Goal: Transaction & Acquisition: Obtain resource

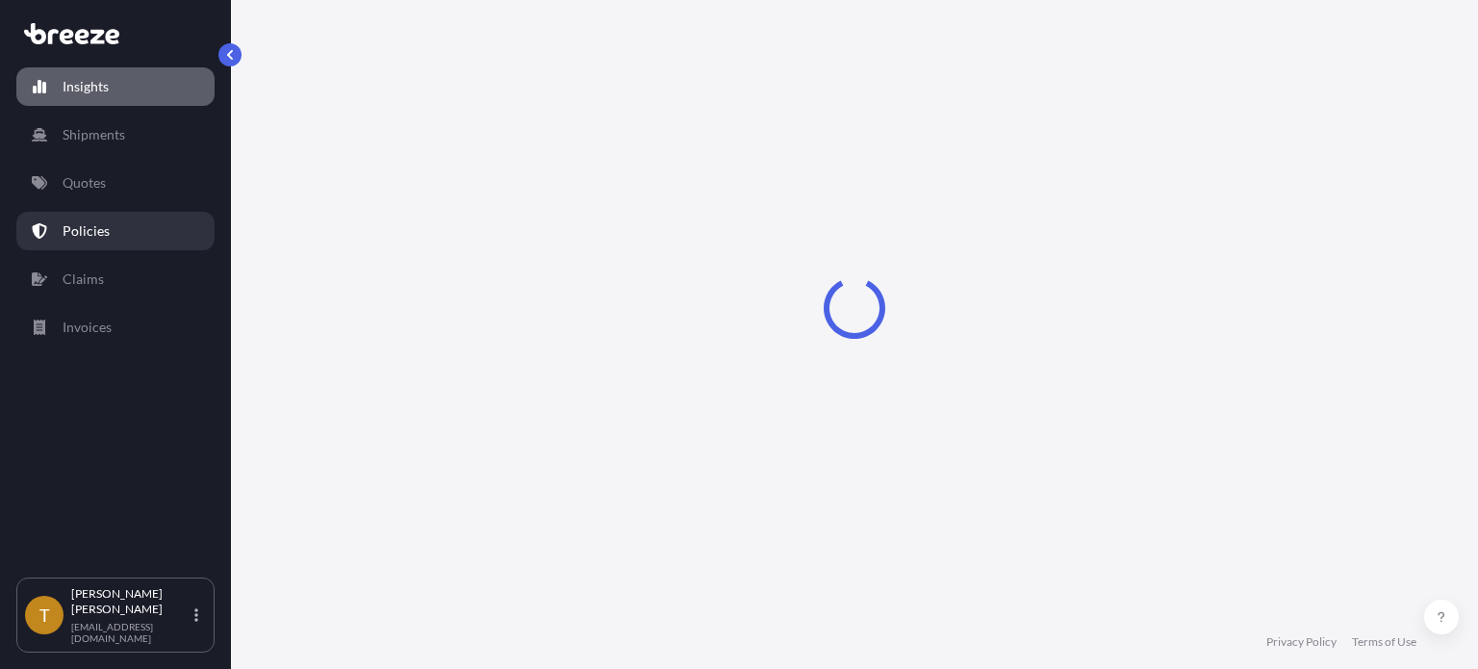
select select "2025"
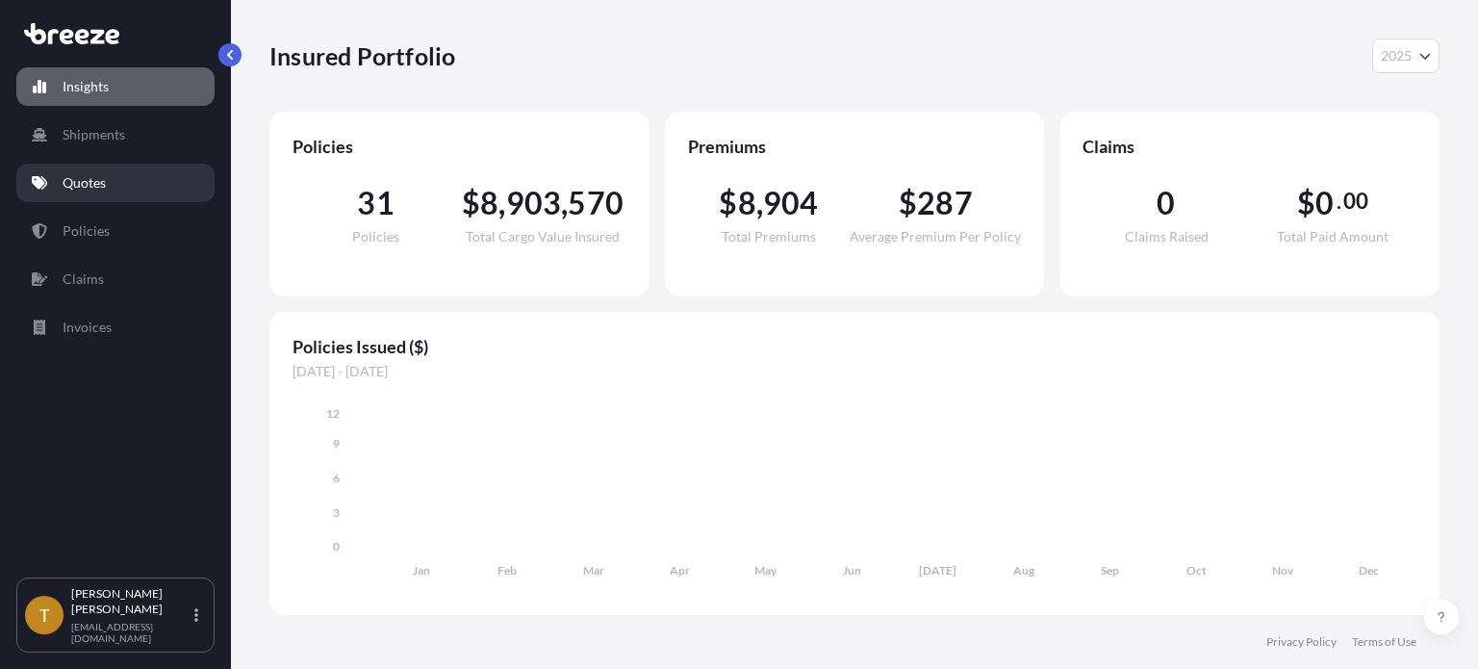
click at [81, 186] on p "Quotes" at bounding box center [84, 182] width 43 height 19
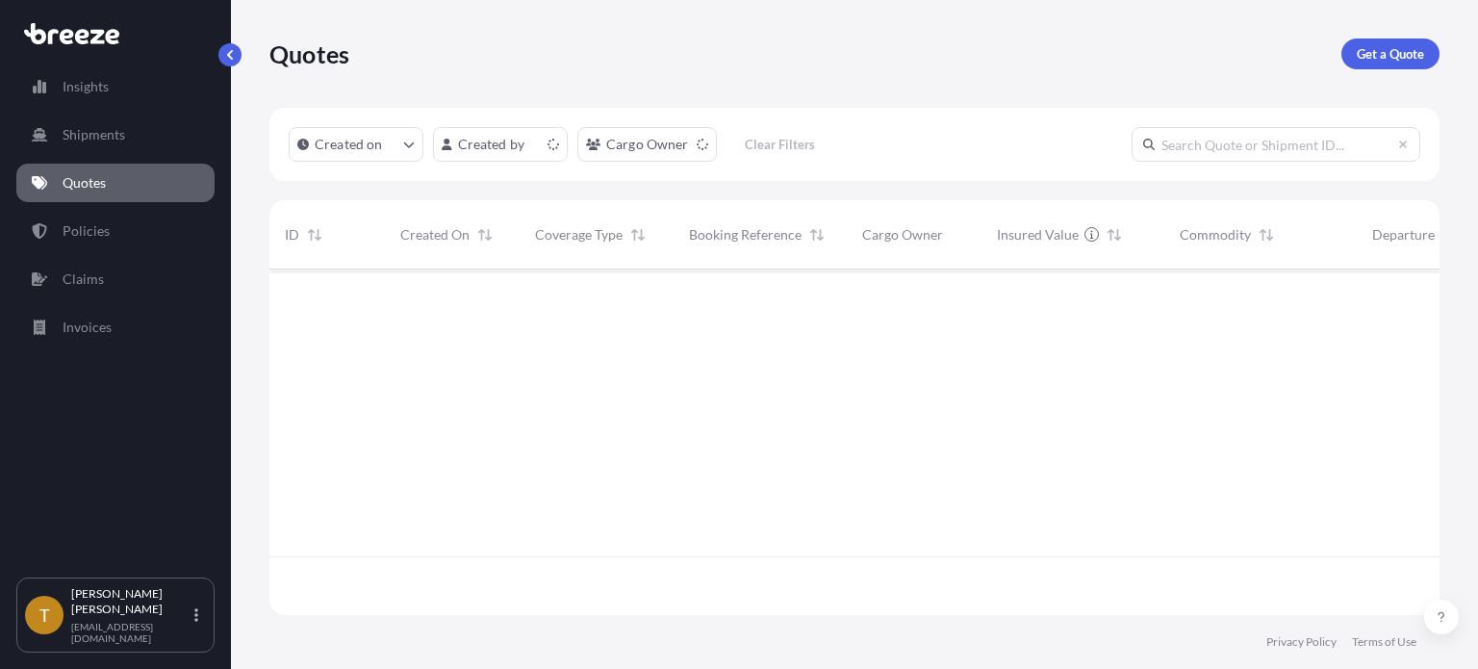
scroll to position [342, 1154]
click at [1368, 49] on p "Get a Quote" at bounding box center [1389, 53] width 67 height 19
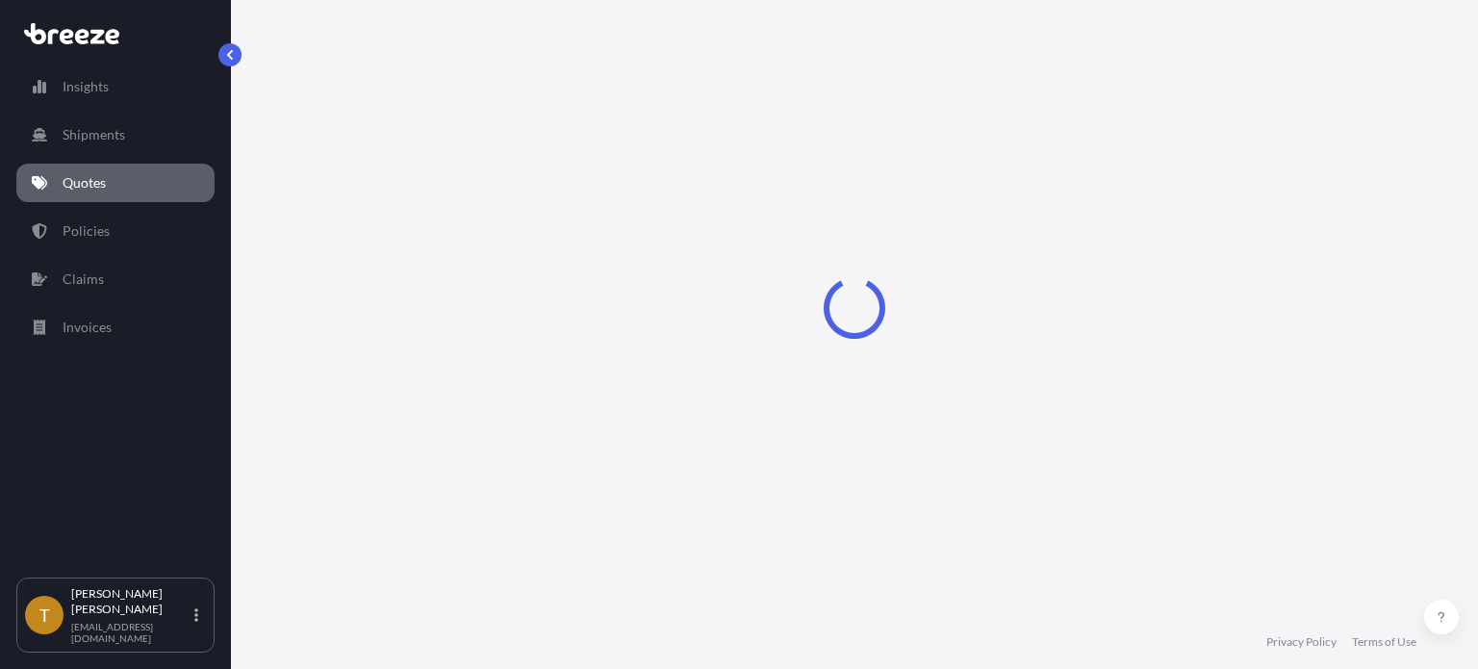
scroll to position [31, 0]
select select "Sea"
select select "1"
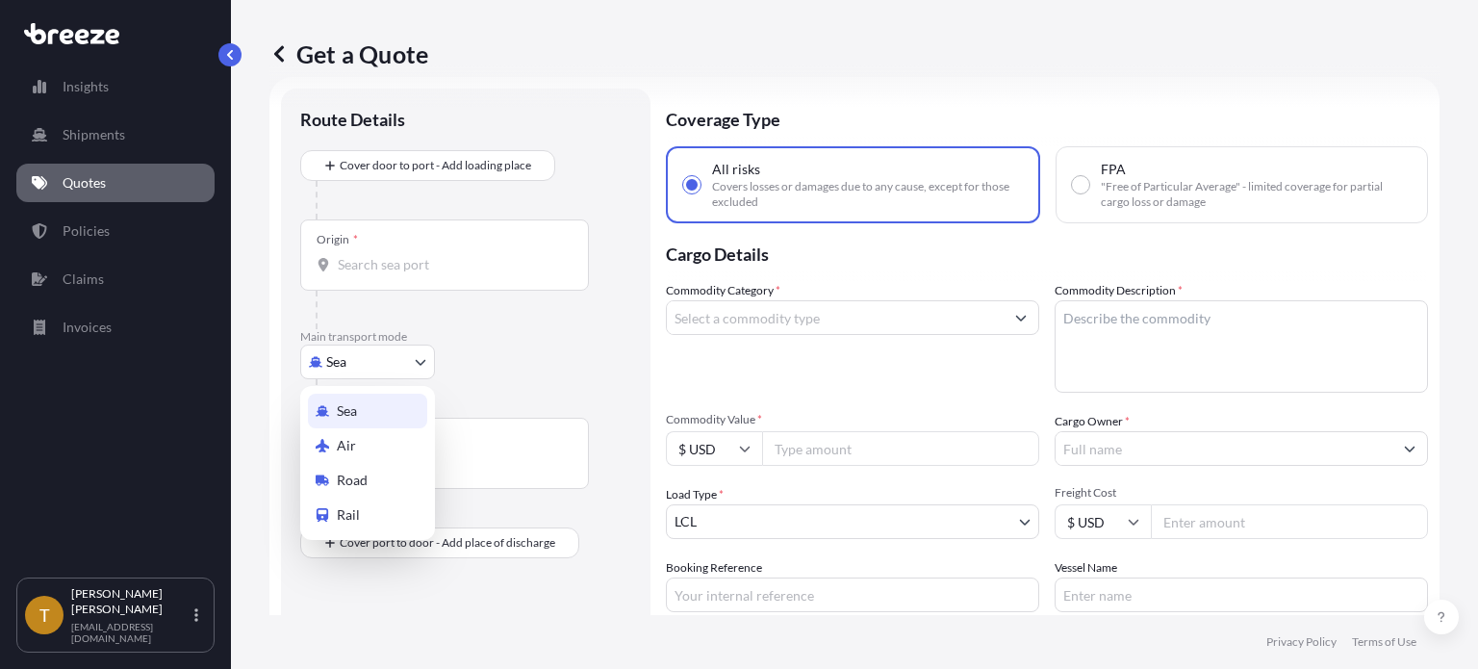
click at [422, 351] on body "Insights Shipments Quotes Policies Claims Invoices T [PERSON_NAME] [EMAIL_ADDRE…" at bounding box center [739, 406] width 1478 height 813
click at [355, 482] on span "Road" at bounding box center [352, 479] width 31 height 19
select select "Road"
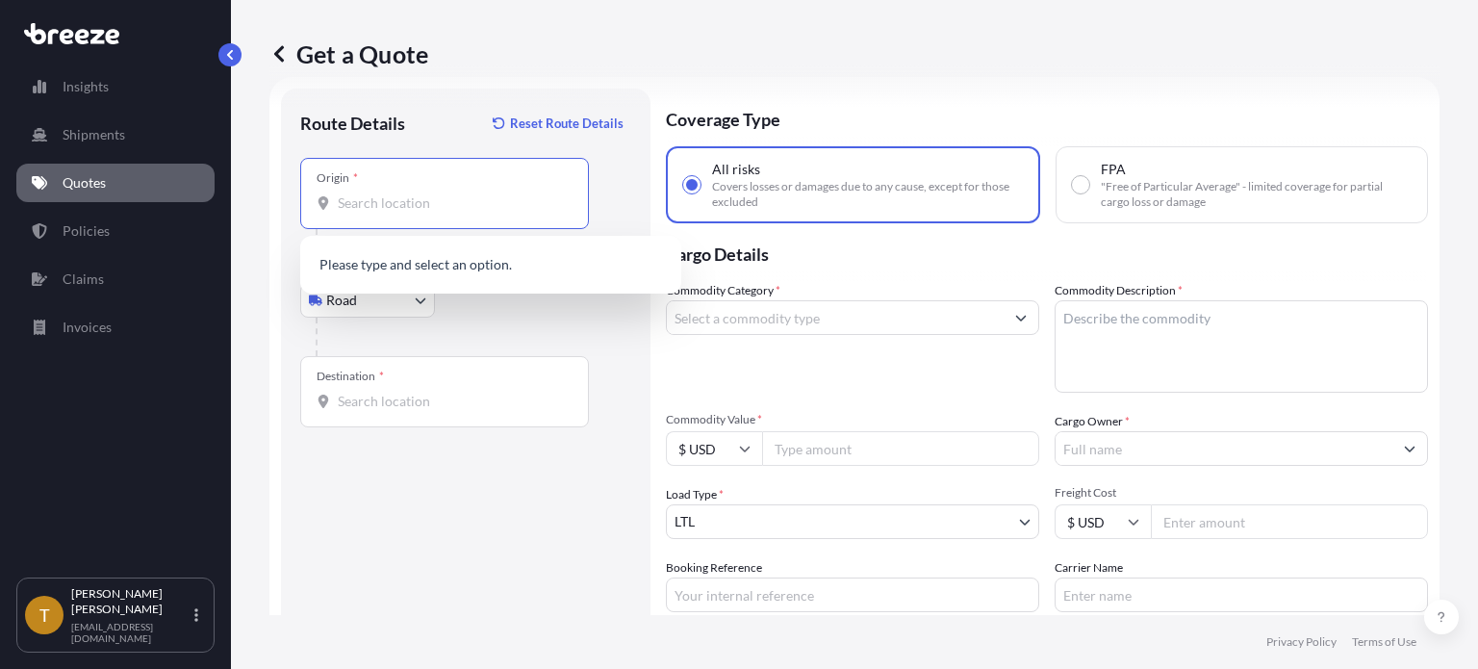
click at [423, 200] on input "Origin *" at bounding box center [451, 202] width 227 height 19
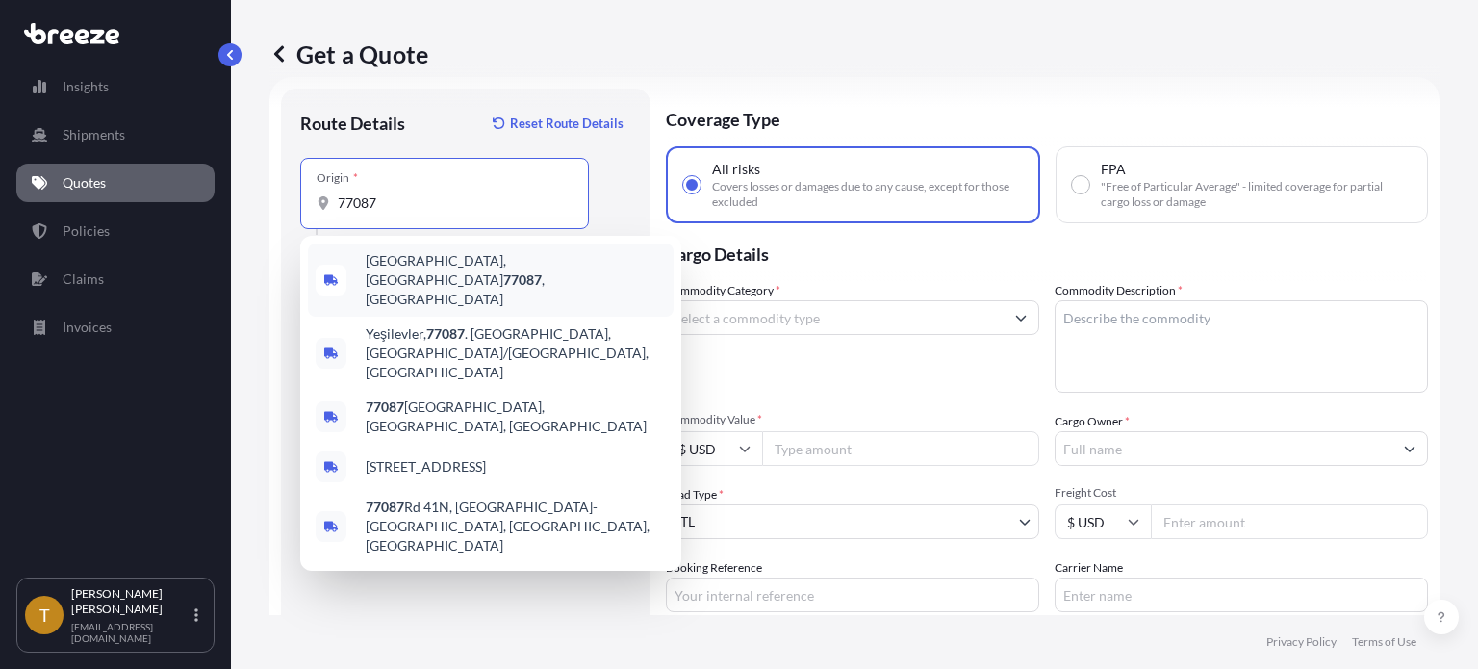
click at [426, 264] on span "[GEOGRAPHIC_DATA] , [GEOGRAPHIC_DATA]" at bounding box center [516, 280] width 300 height 58
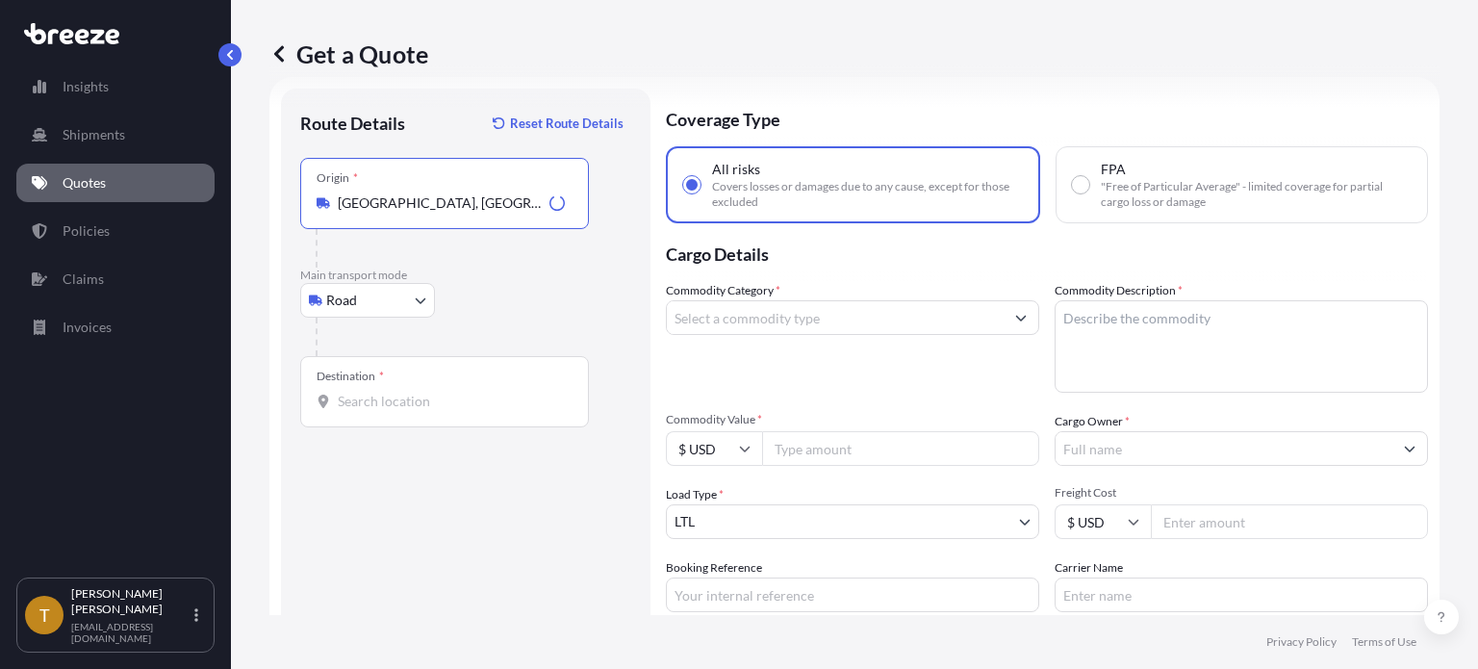
type input "[GEOGRAPHIC_DATA], [GEOGRAPHIC_DATA]"
click at [427, 395] on input "Destination *" at bounding box center [451, 401] width 227 height 19
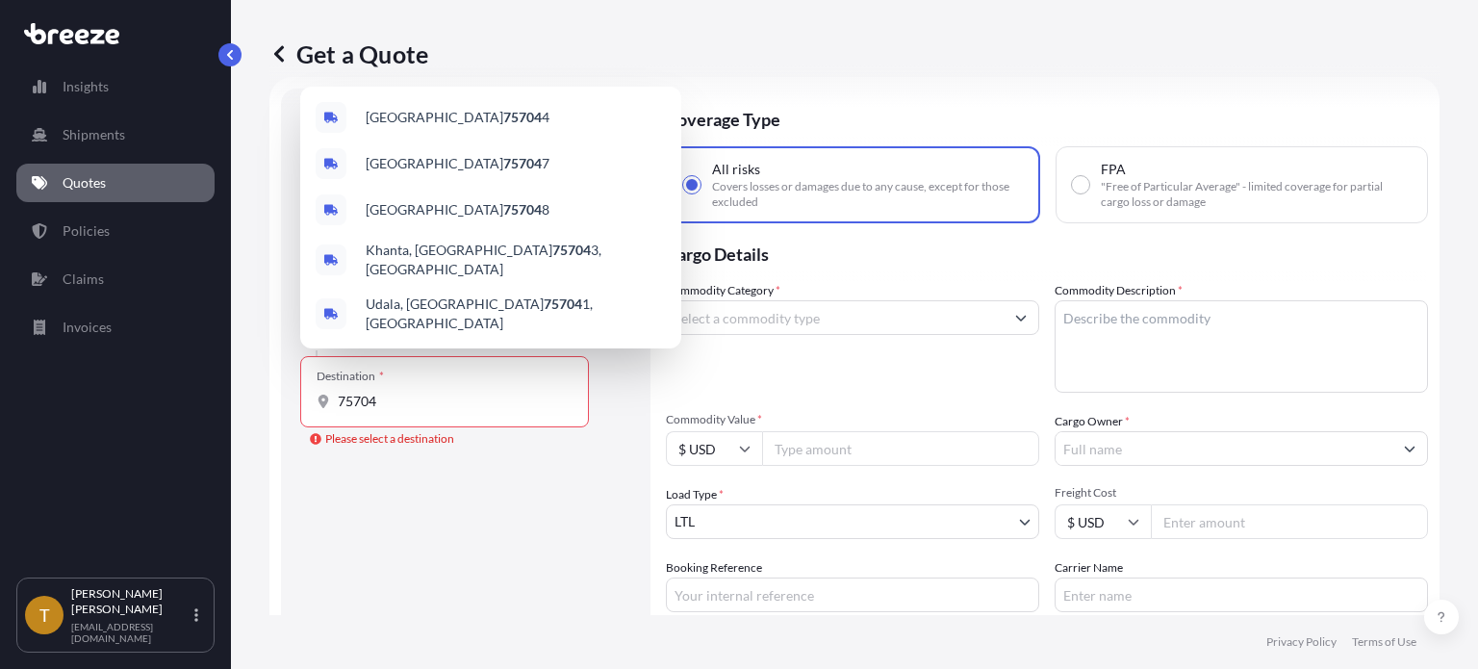
click at [335, 407] on div "75704" at bounding box center [444, 401] width 256 height 19
click at [338, 407] on input "75704" at bounding box center [451, 401] width 227 height 19
click at [339, 405] on div "75704" at bounding box center [444, 401] width 256 height 19
click at [339, 405] on input "75704" at bounding box center [451, 401] width 227 height 19
click at [341, 403] on input "75704" at bounding box center [451, 401] width 227 height 19
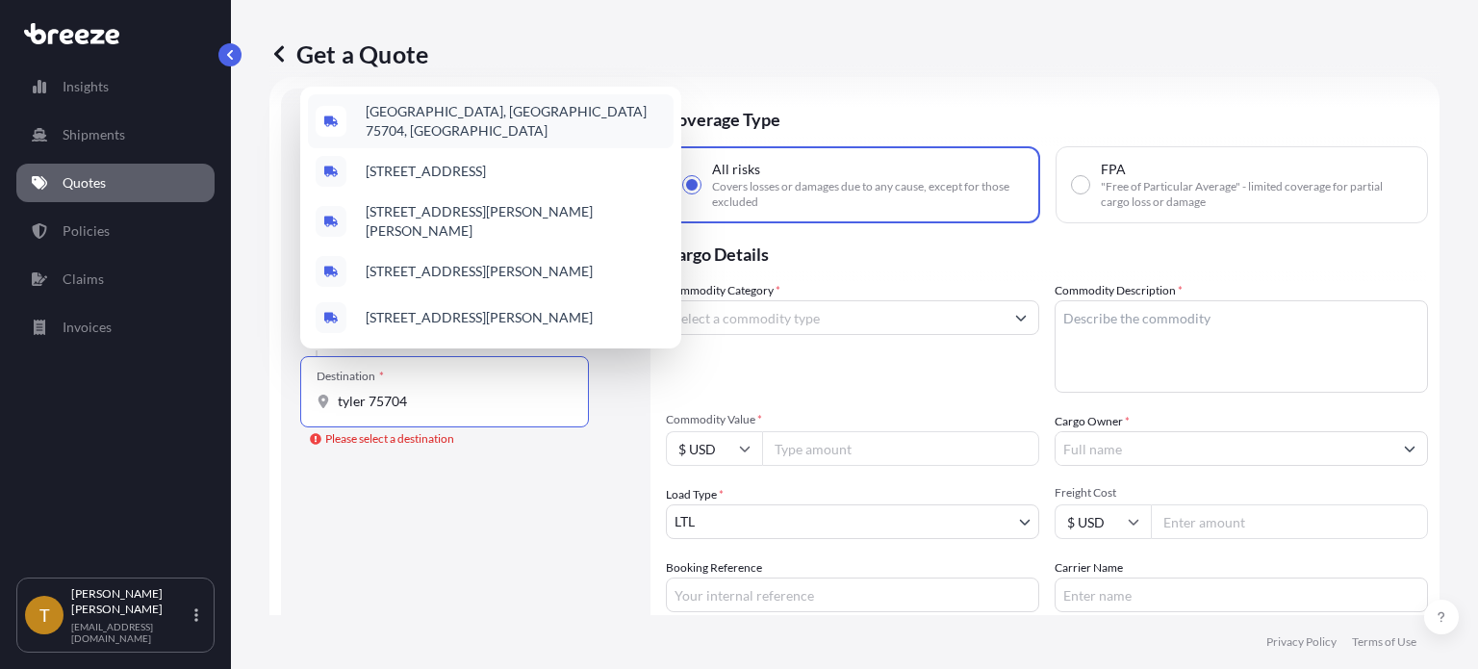
click at [438, 111] on span "[GEOGRAPHIC_DATA], [GEOGRAPHIC_DATA] 75704, [GEOGRAPHIC_DATA]" at bounding box center [516, 121] width 300 height 38
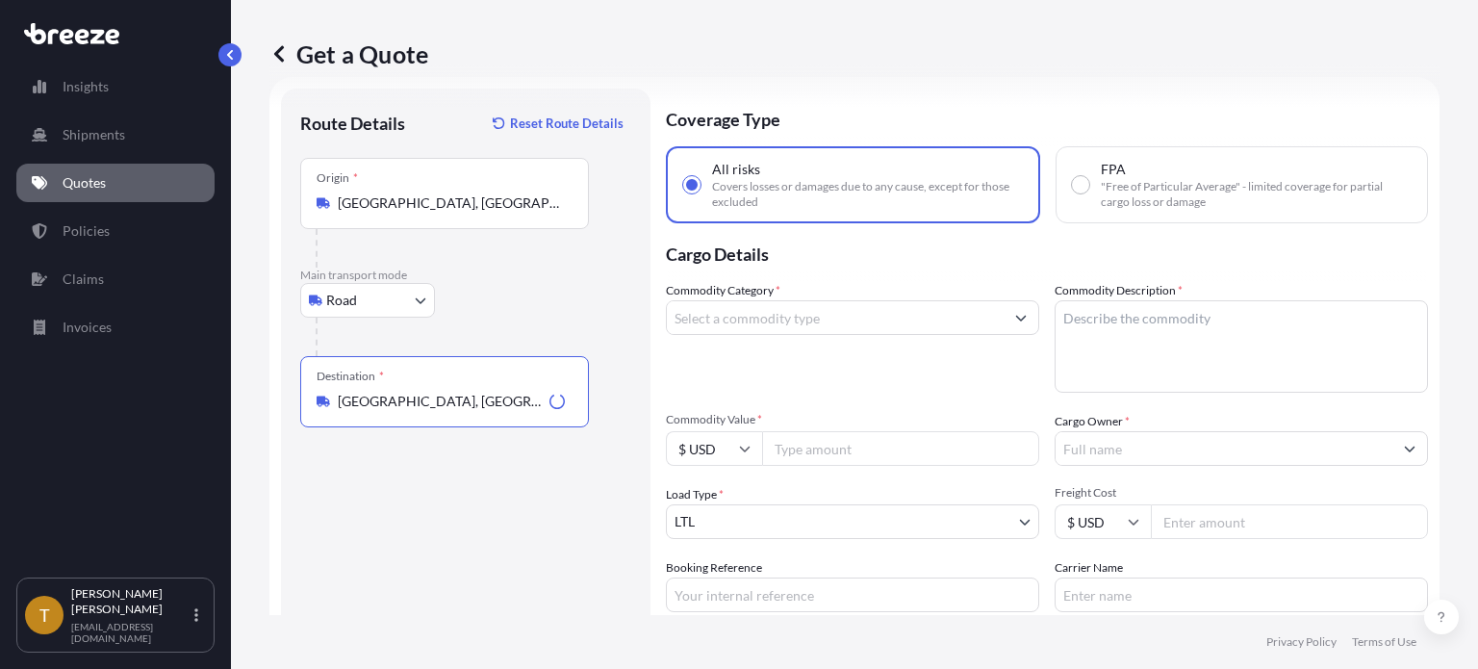
type input "[GEOGRAPHIC_DATA], [GEOGRAPHIC_DATA] 75704, [GEOGRAPHIC_DATA]"
click at [781, 314] on input "Commodity Category *" at bounding box center [835, 317] width 337 height 35
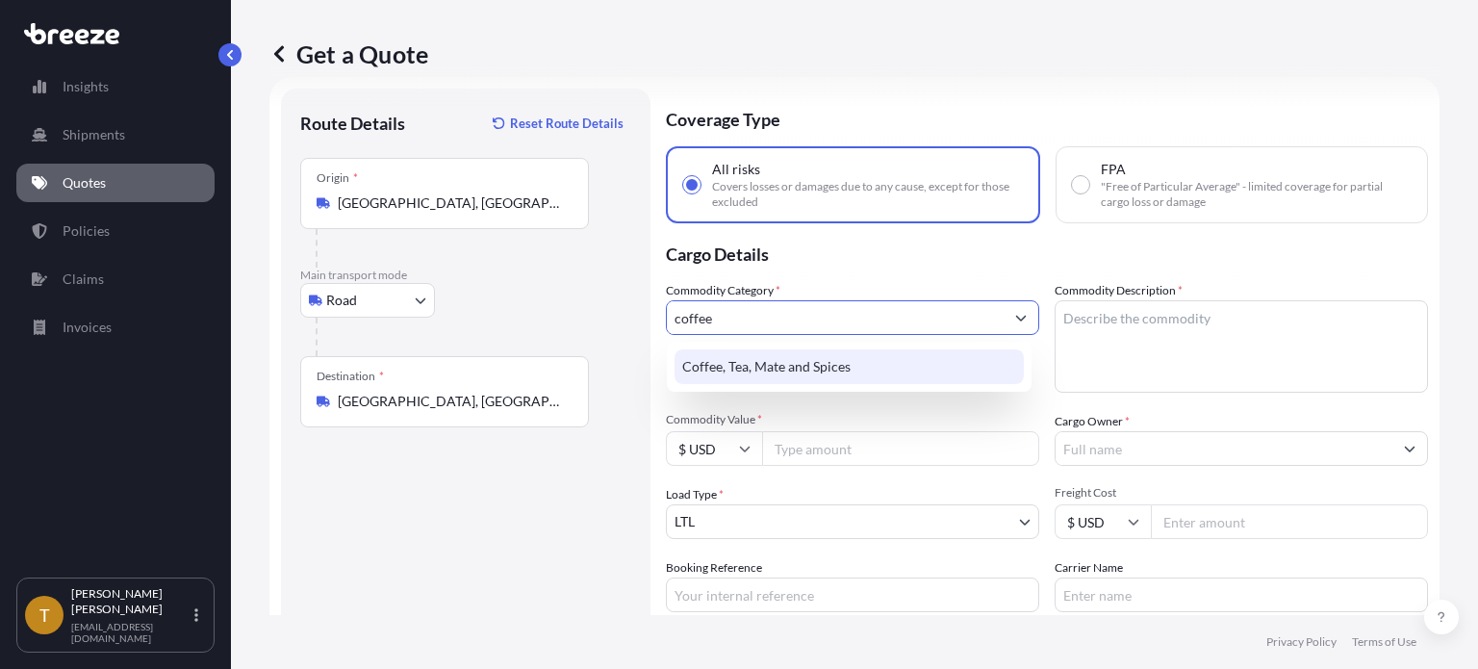
click at [762, 368] on div "Coffee, Tea, Mate and Spices" at bounding box center [848, 366] width 349 height 35
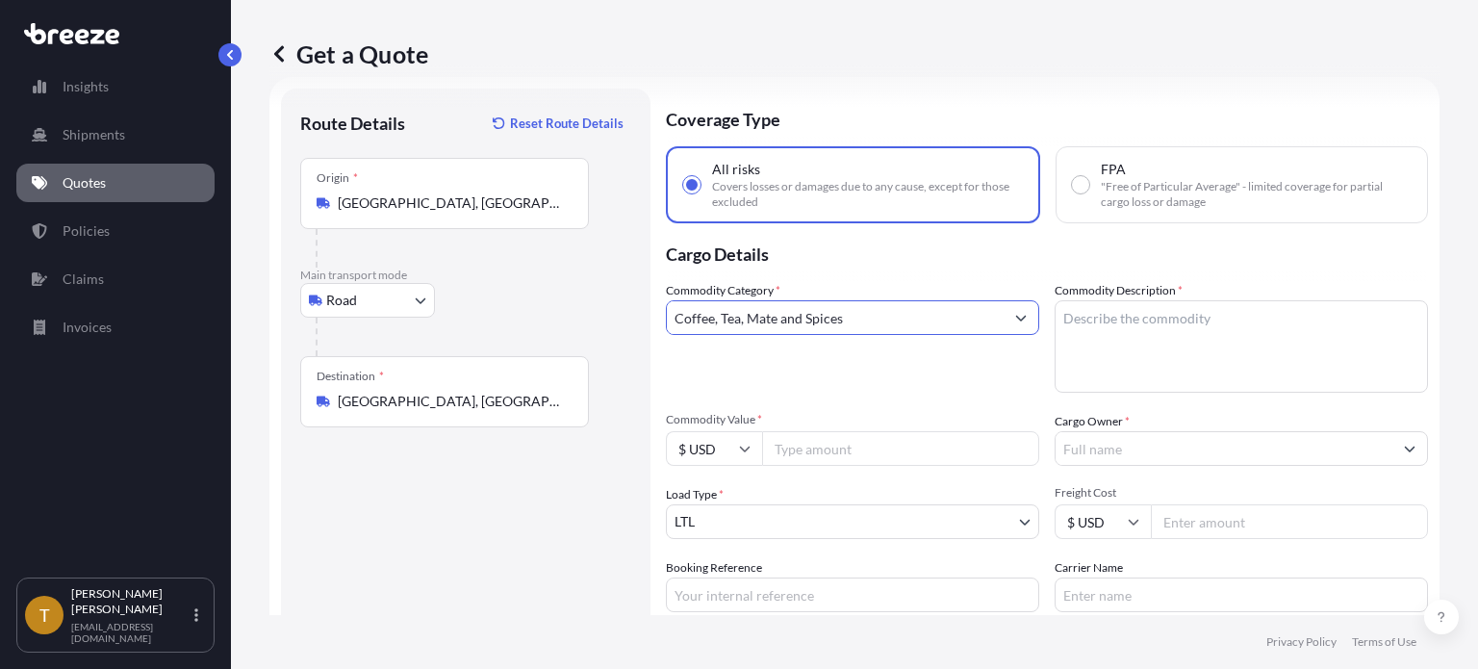
type input "Coffee, Tea, Mate and Spices"
click at [1086, 335] on textarea "Commodity Description *" at bounding box center [1240, 346] width 373 height 92
type textarea "green coffee beans"
click at [838, 465] on input "Commodity Value *" at bounding box center [900, 448] width 277 height 35
type input "173918.00"
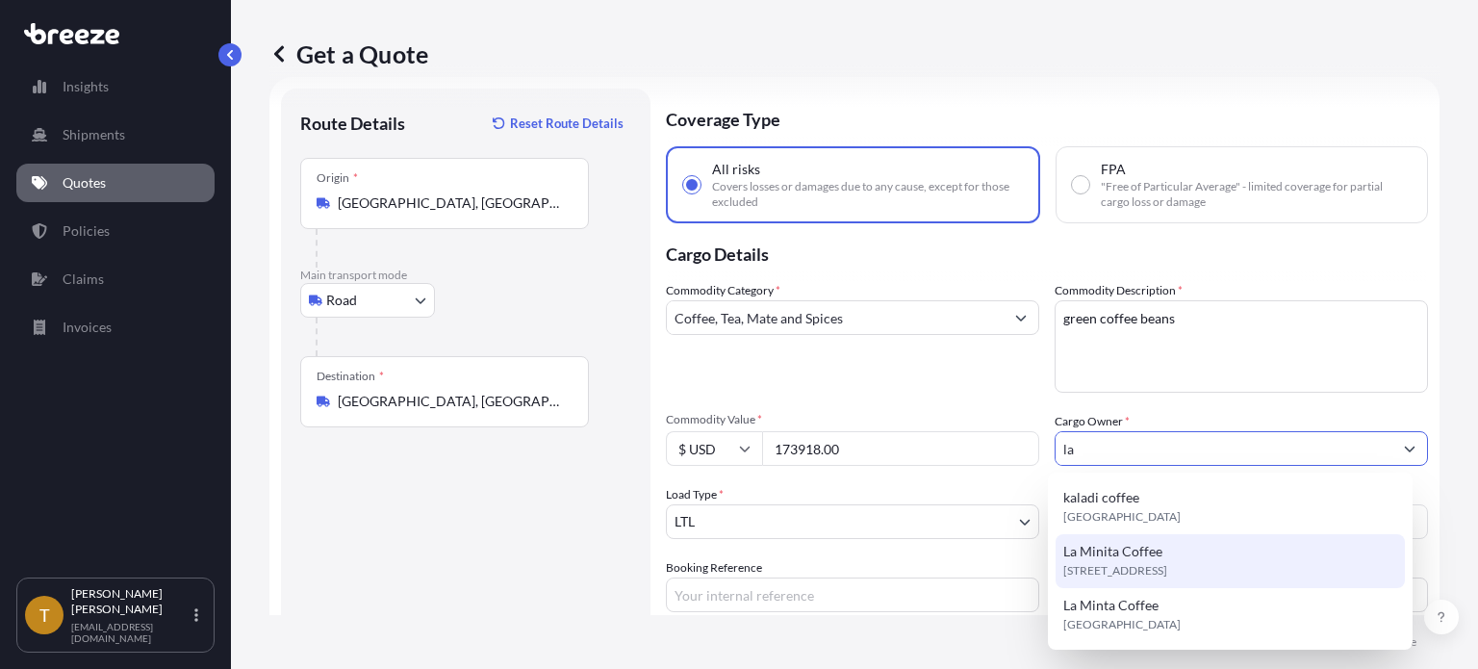
click at [1108, 571] on span "[STREET_ADDRESS]" at bounding box center [1115, 570] width 104 height 19
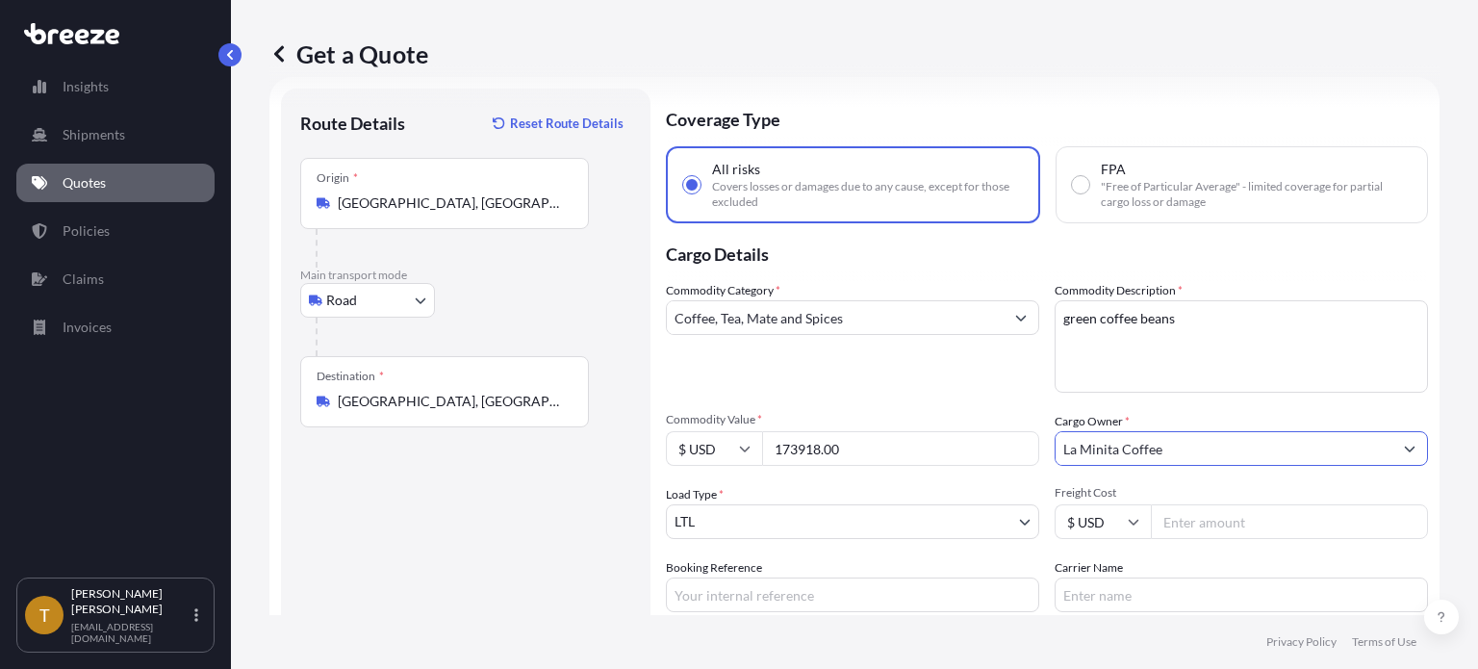
type input "La Minita Coffee"
click at [820, 515] on body "15 options available. 9 options available. 0 options available. 3 options avail…" at bounding box center [739, 406] width 1478 height 813
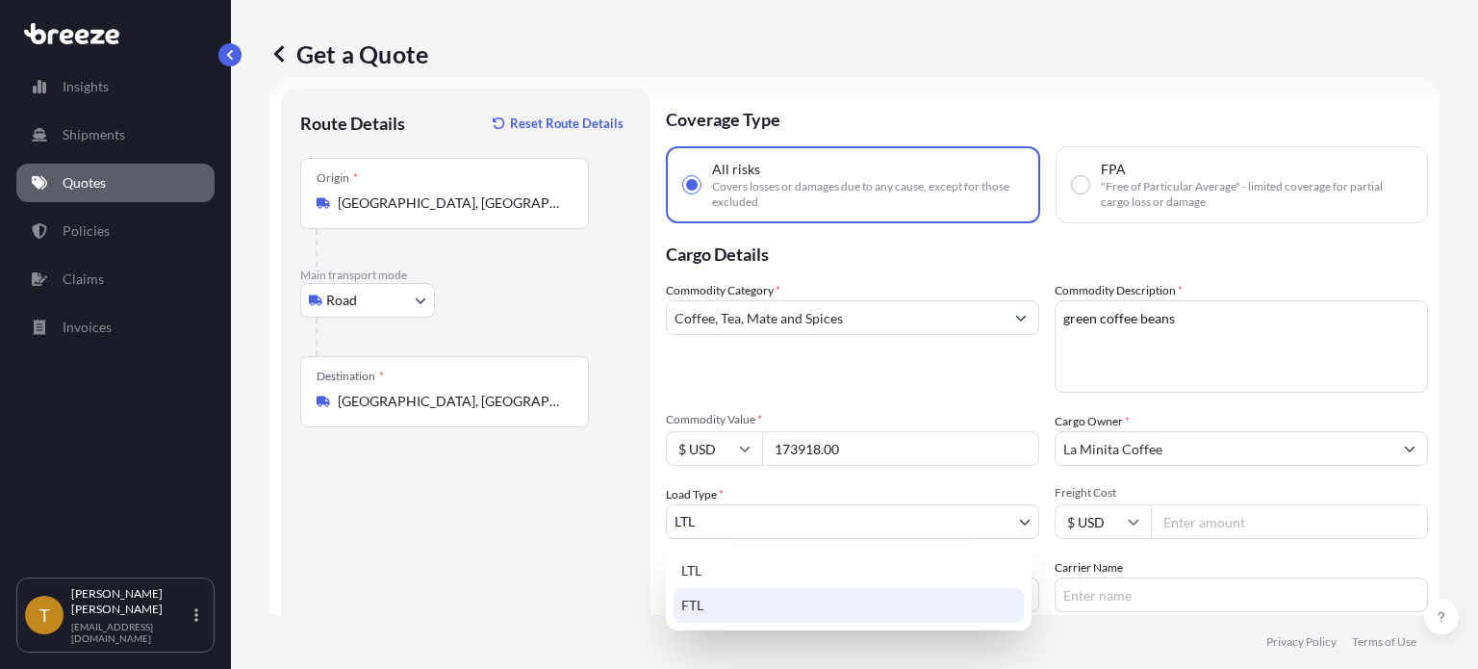
click at [746, 599] on div "FTL" at bounding box center [848, 605] width 350 height 35
select select "2"
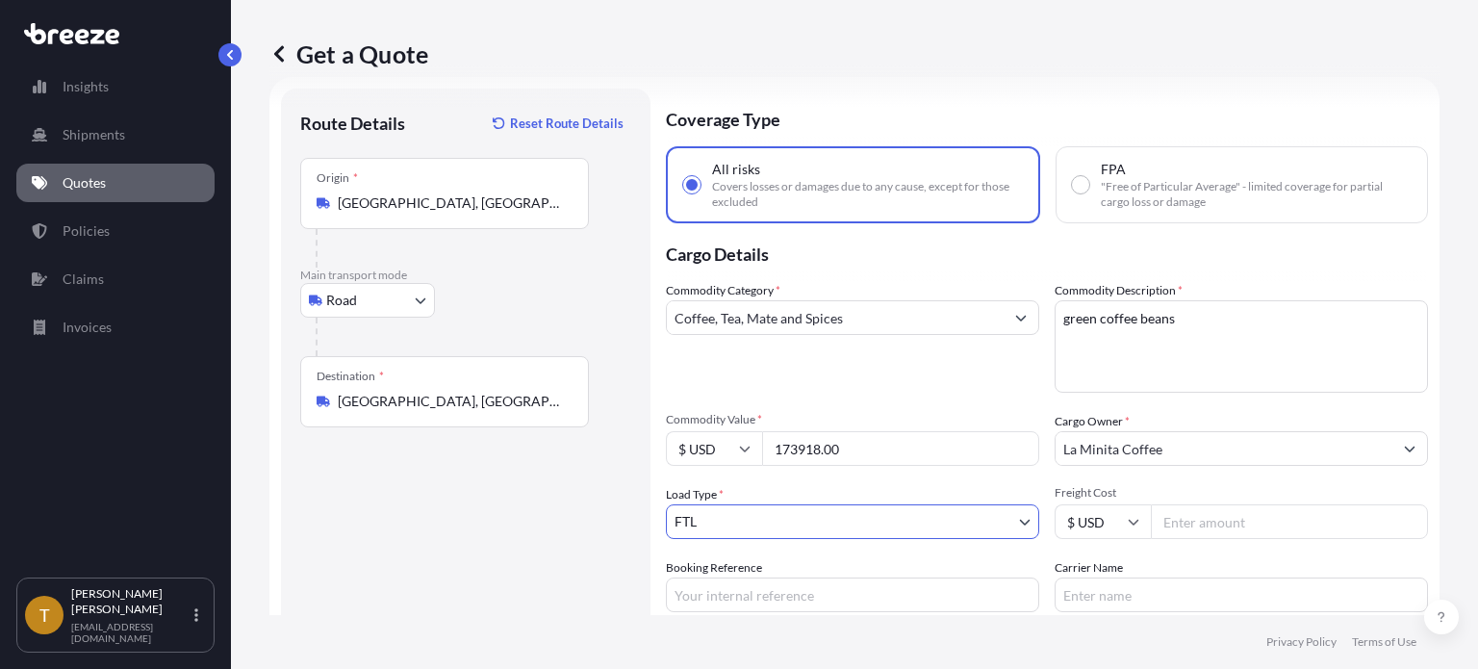
click at [1173, 523] on input "Freight Cost" at bounding box center [1289, 521] width 277 height 35
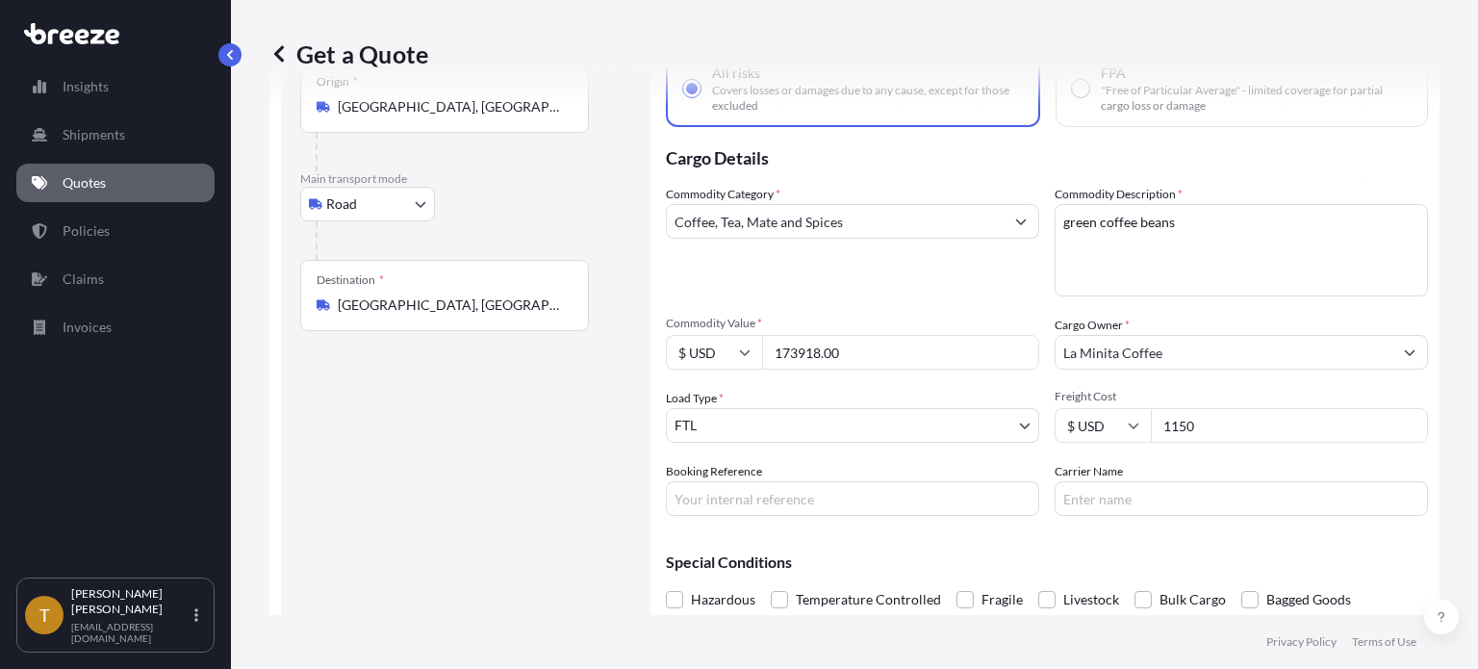
type input "1150"
click at [885, 496] on input "Booking Reference" at bounding box center [852, 498] width 373 height 35
click at [677, 492] on input "[GEOGRAPHIC_DATA] to [GEOGRAPHIC_DATA]" at bounding box center [852, 498] width 373 height 35
click at [765, 504] on input "[GEOGRAPHIC_DATA] [GEOGRAPHIC_DATA] to [GEOGRAPHIC_DATA]" at bounding box center [852, 498] width 373 height 35
type input "[GEOGRAPHIC_DATA] [GEOGRAPHIC_DATA] to Tyler [GEOGRAPHIC_DATA]"
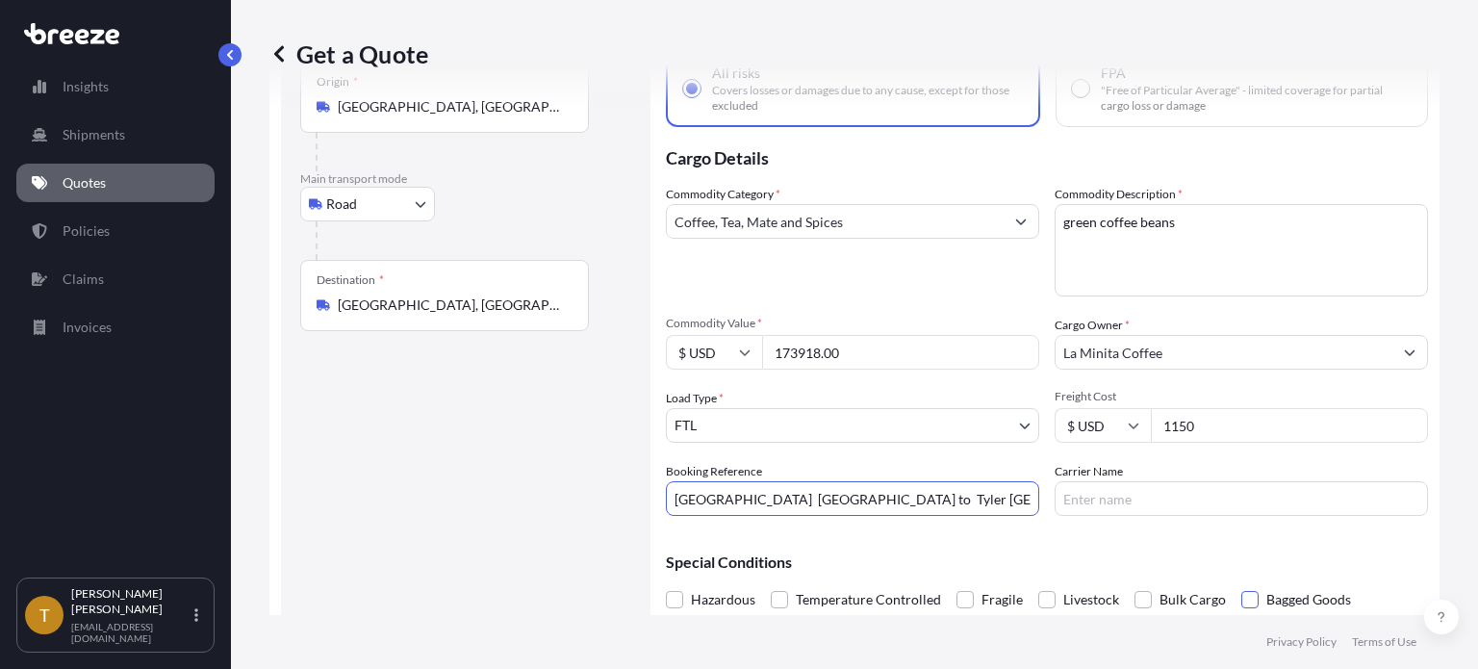
click at [1246, 598] on span at bounding box center [1249, 599] width 17 height 17
click at [1241, 585] on input "Bagged Goods" at bounding box center [1241, 585] width 0 height 0
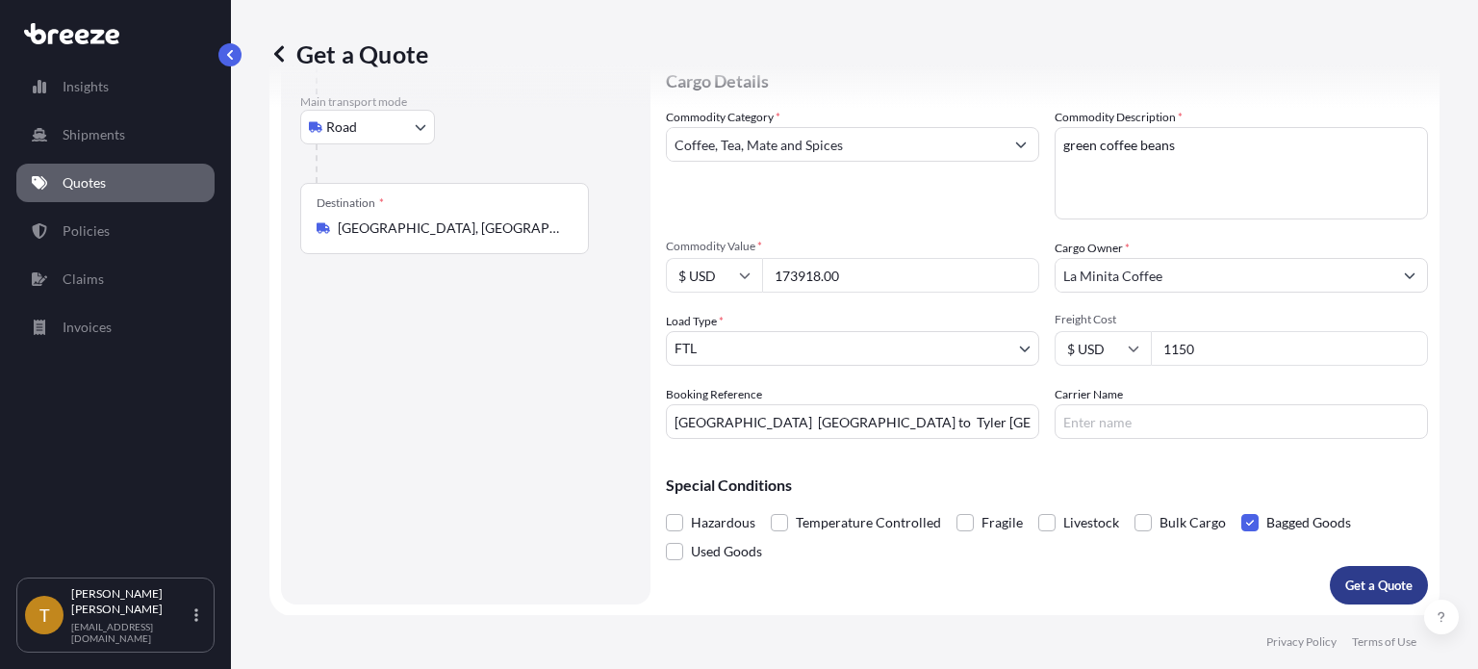
click at [1345, 585] on p "Get a Quote" at bounding box center [1378, 584] width 67 height 19
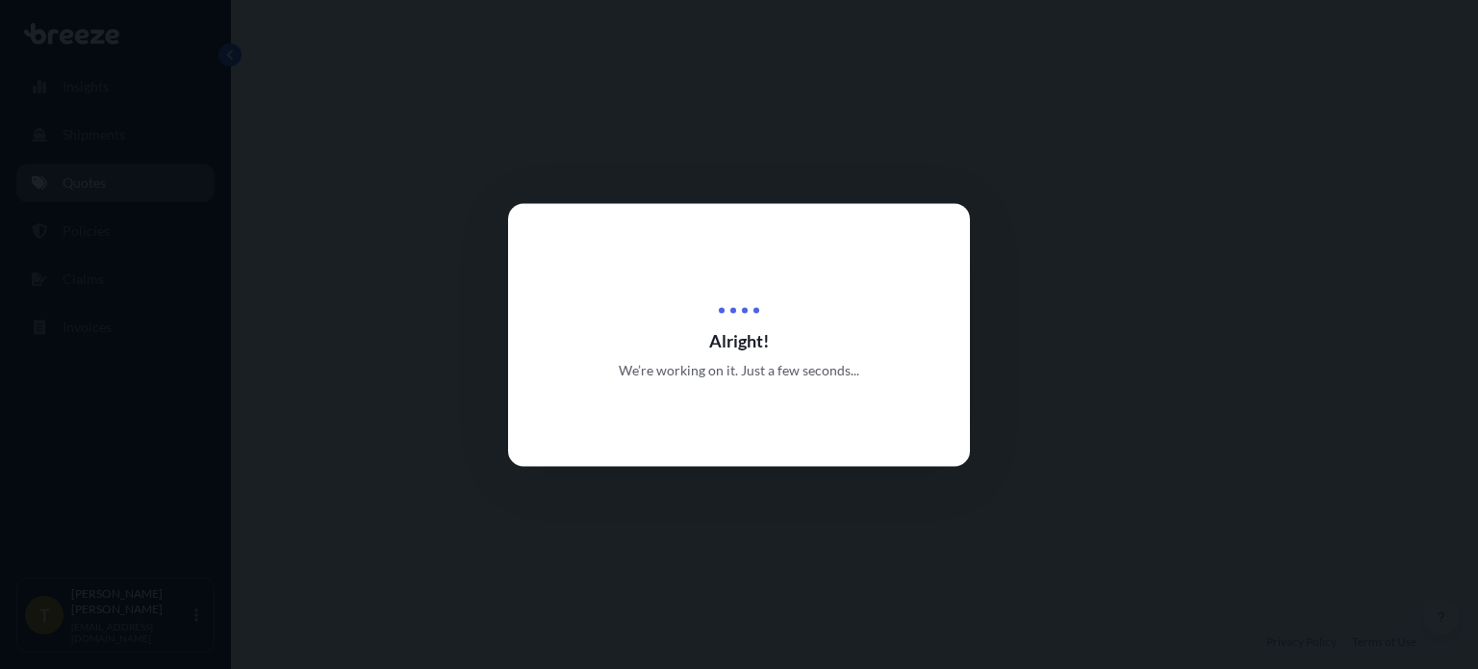
select select "Road"
select select "2"
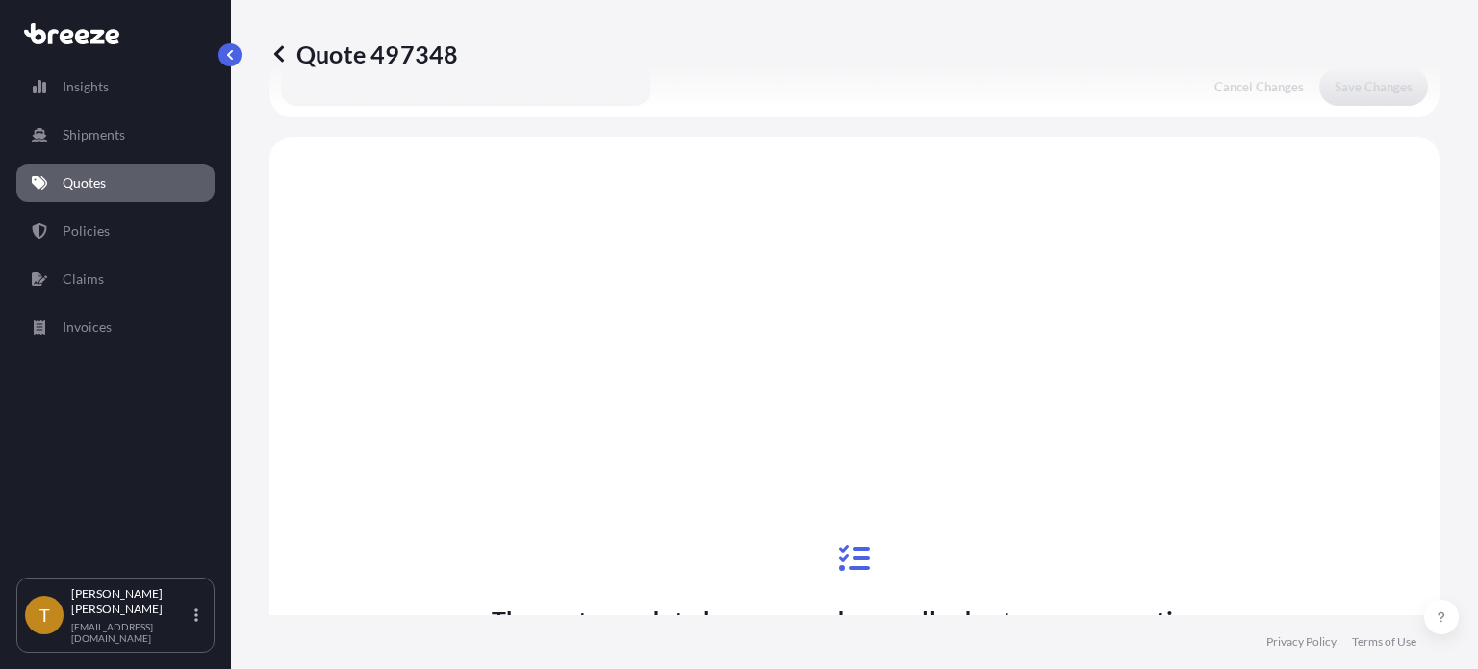
scroll to position [742, 0]
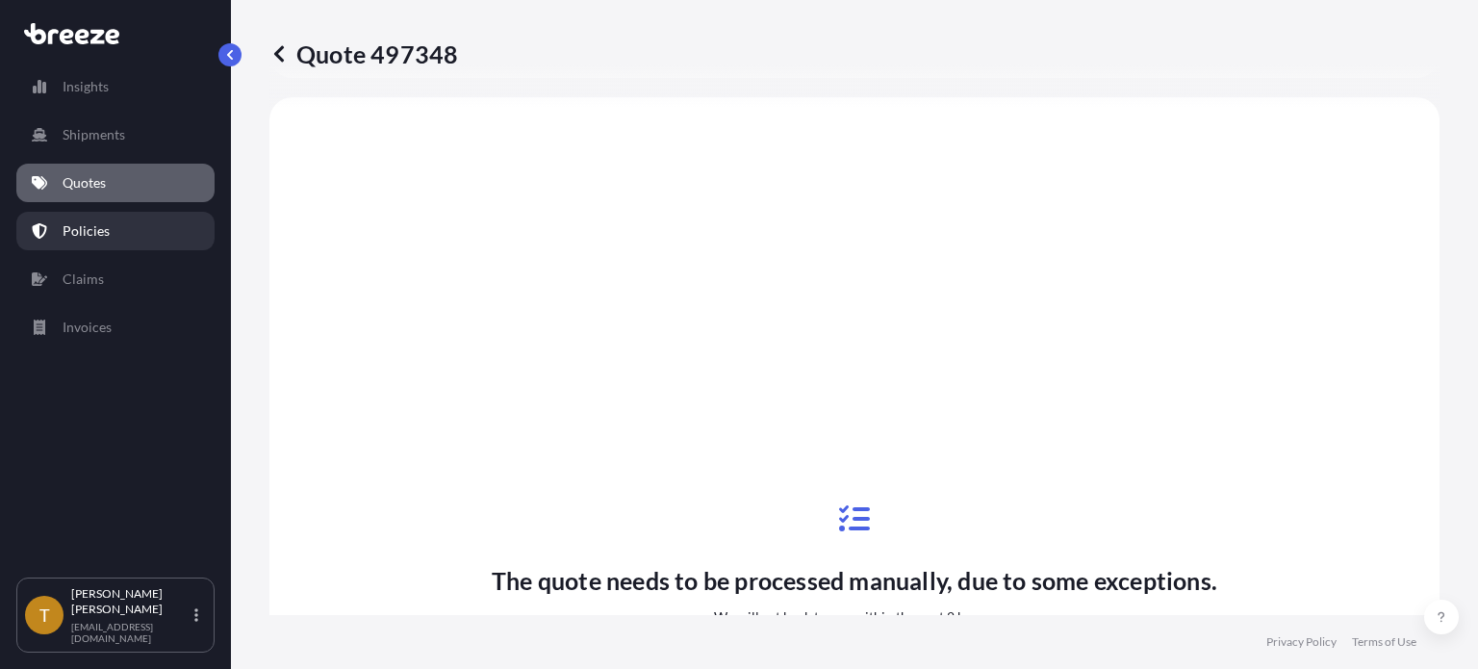
click at [115, 238] on link "Policies" at bounding box center [115, 231] width 198 height 38
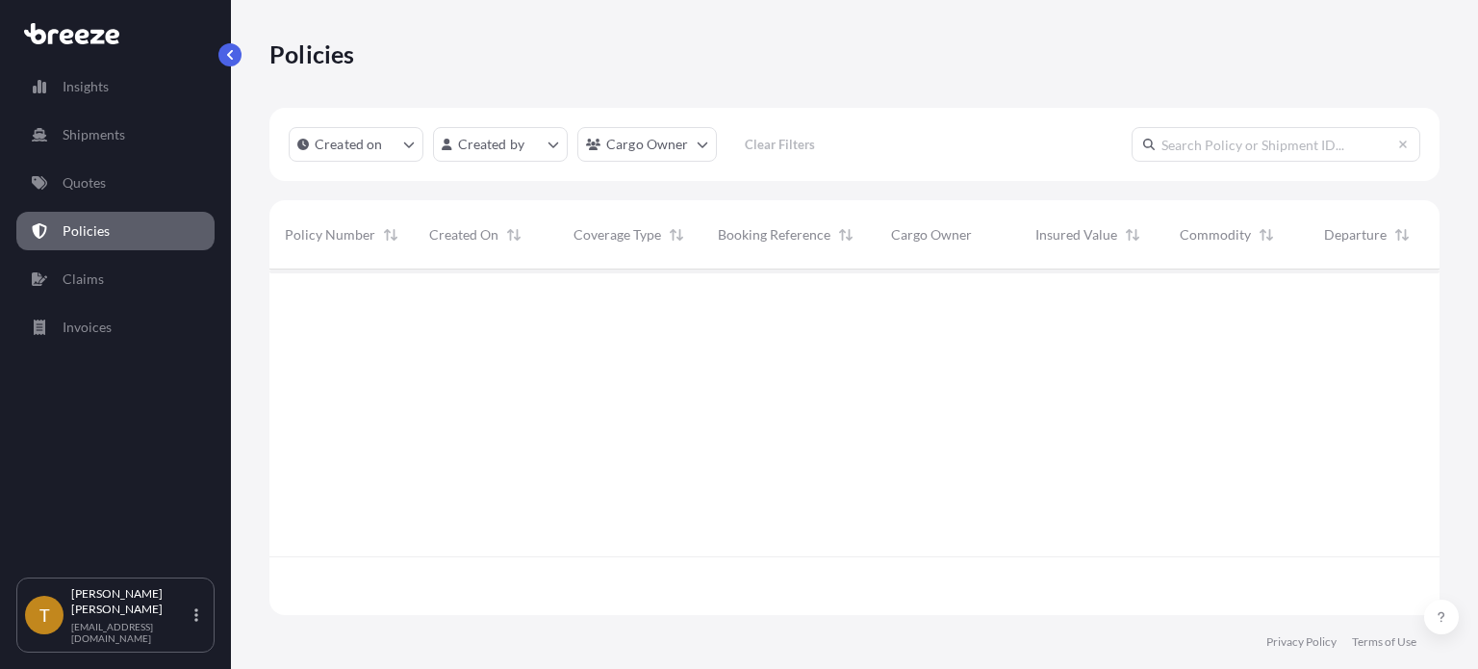
scroll to position [342, 1154]
click at [90, 188] on p "Quotes" at bounding box center [84, 182] width 43 height 19
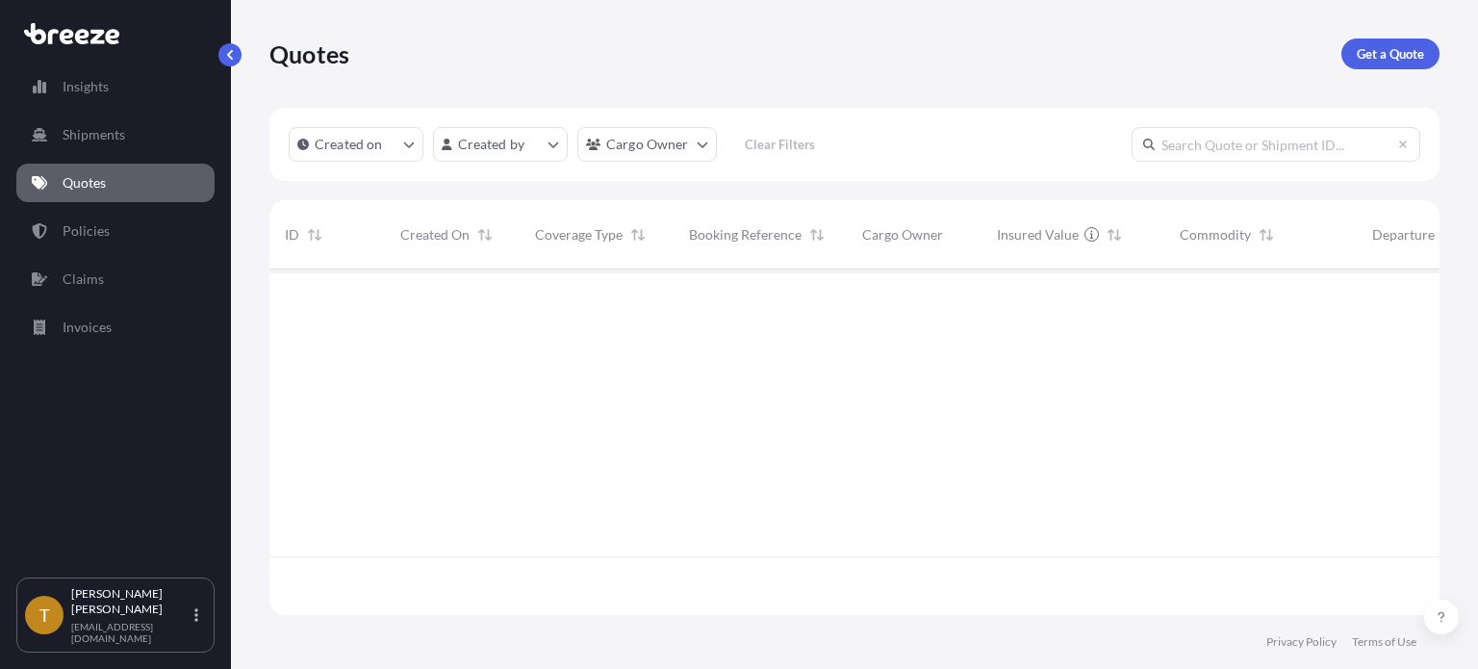
scroll to position [342, 1154]
click at [1393, 49] on p "Get a Quote" at bounding box center [1389, 53] width 67 height 19
select select "Sea"
select select "1"
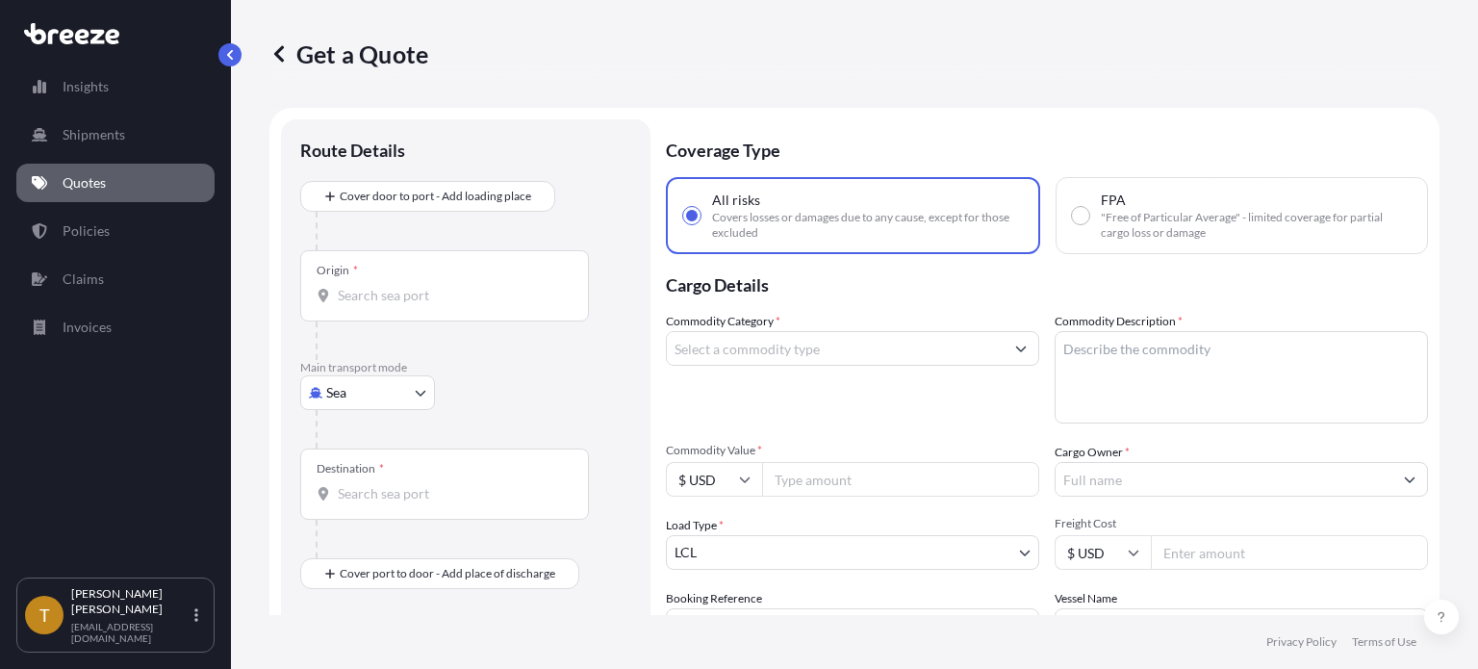
scroll to position [31, 0]
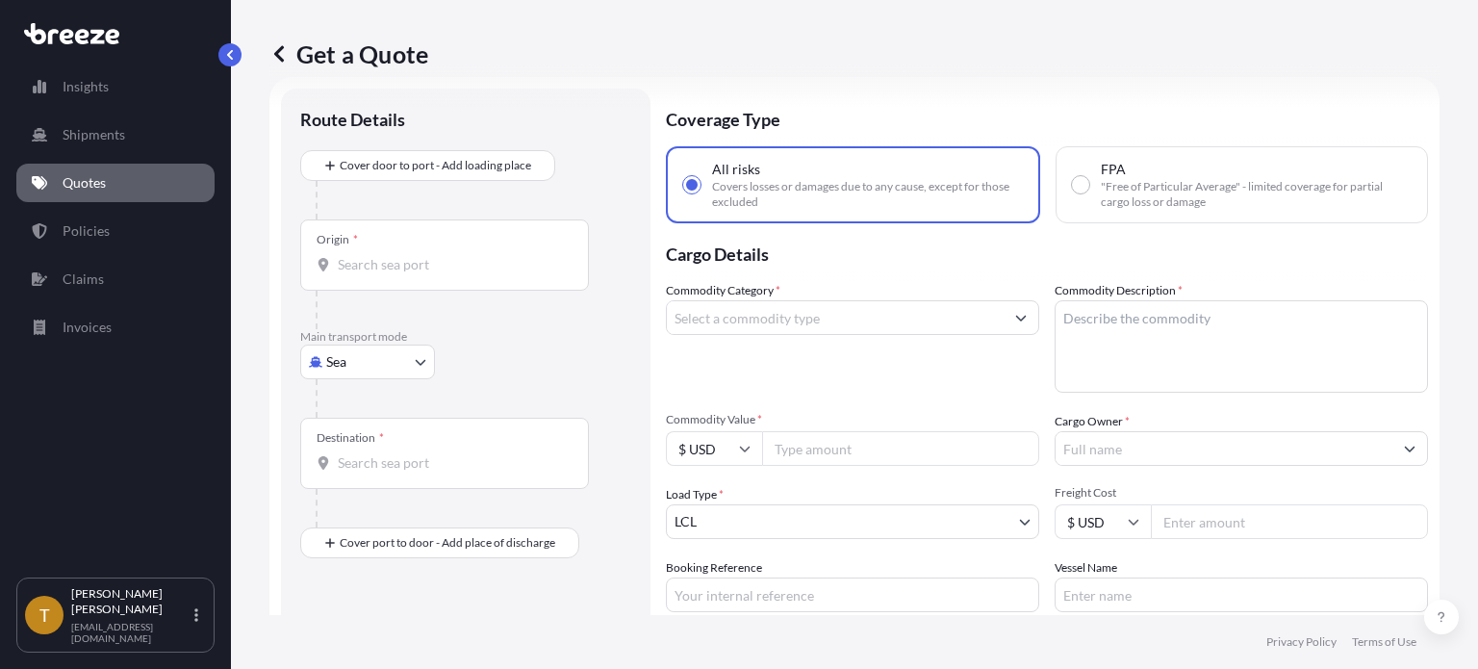
click at [423, 359] on body "Insights Shipments Quotes Policies Claims Invoices T [PERSON_NAME] [EMAIL_ADDRE…" at bounding box center [739, 406] width 1478 height 813
click at [374, 474] on div "Road" at bounding box center [367, 480] width 119 height 35
select select "Road"
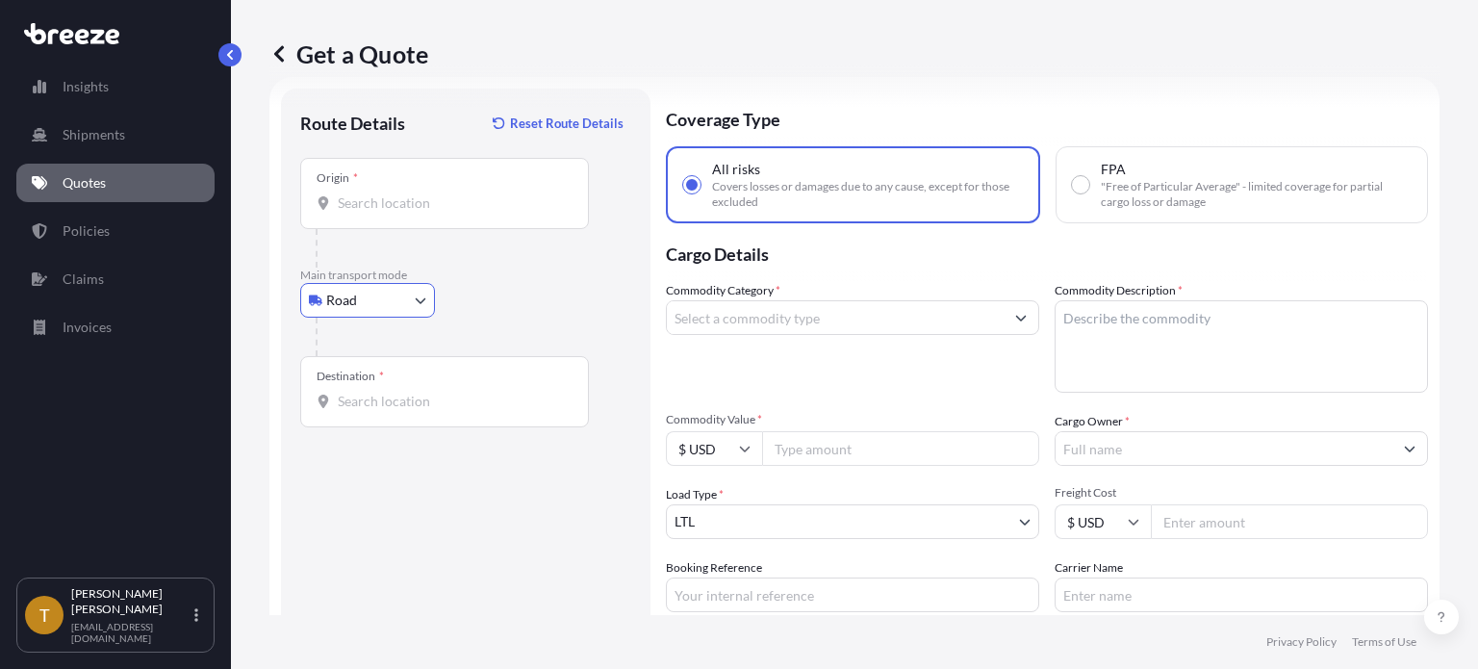
click at [437, 208] on input "Origin *" at bounding box center [451, 202] width 227 height 19
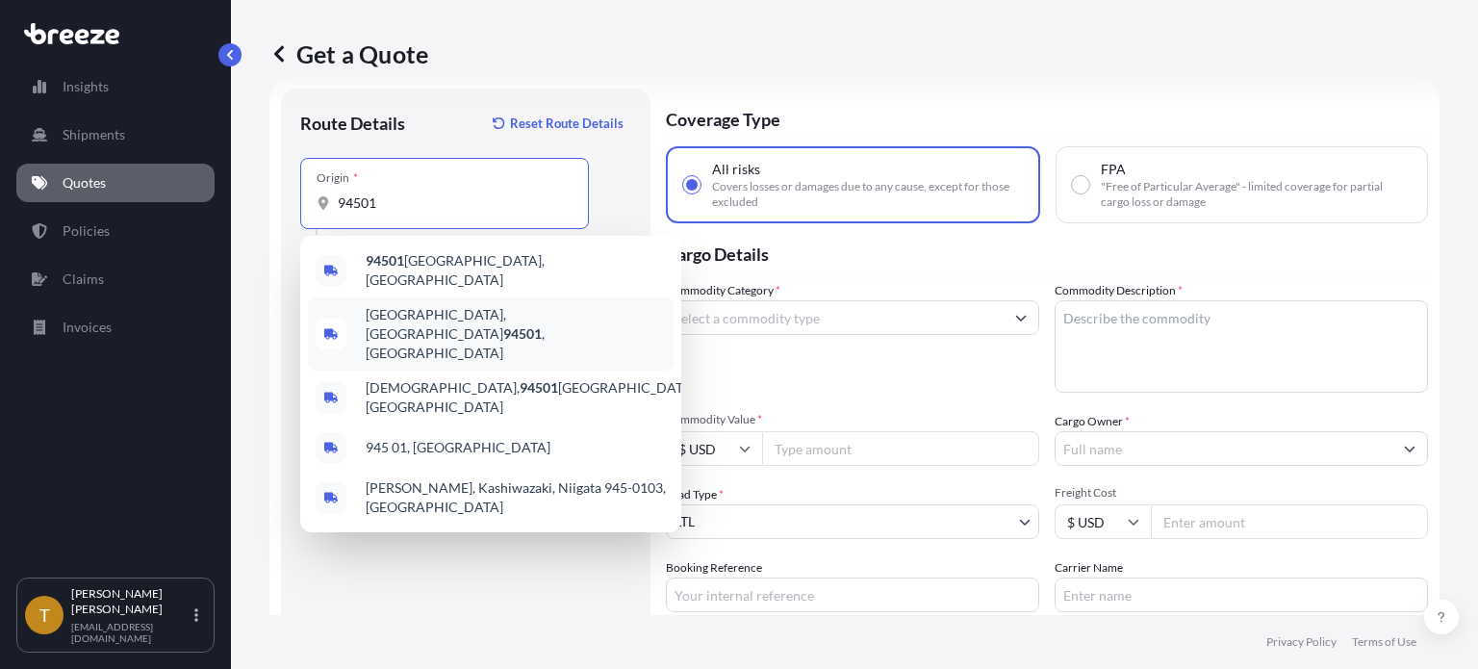
click at [431, 313] on span "[GEOGRAPHIC_DATA]" at bounding box center [516, 334] width 300 height 58
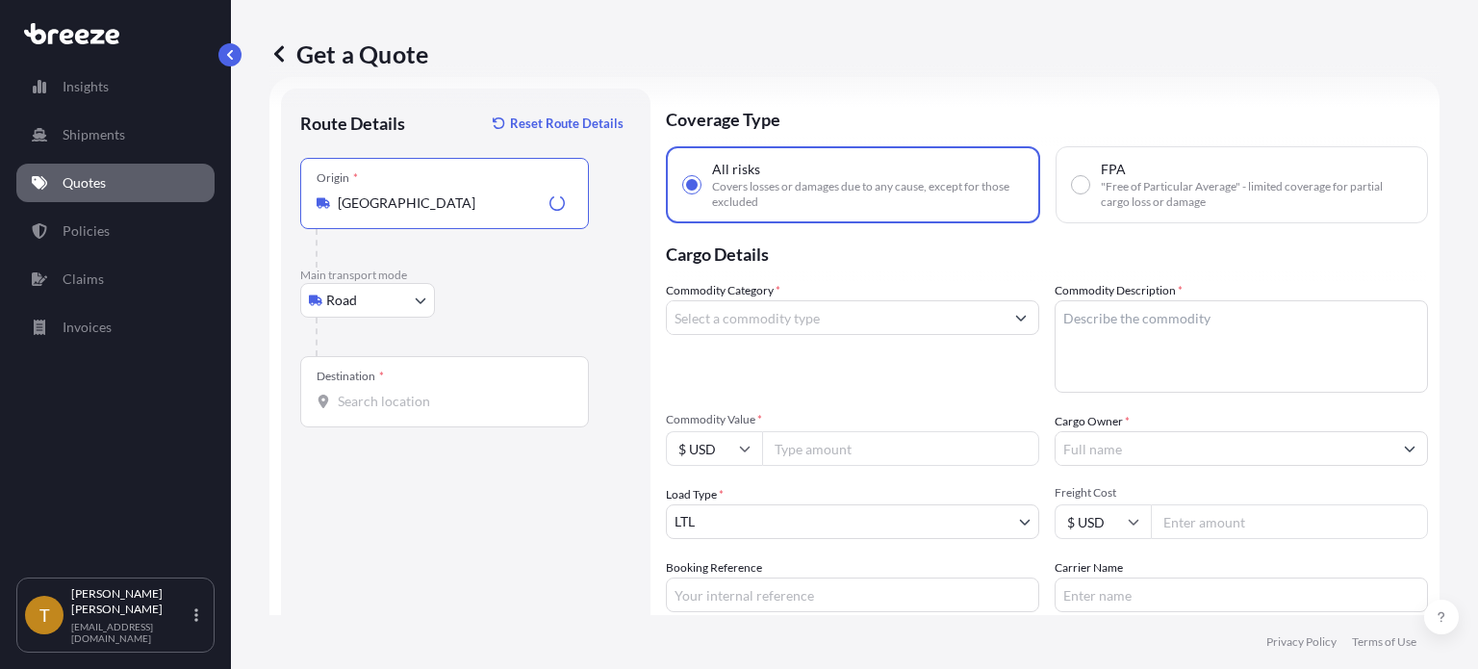
type input "[GEOGRAPHIC_DATA]"
click at [409, 408] on input "Destination *" at bounding box center [451, 401] width 227 height 19
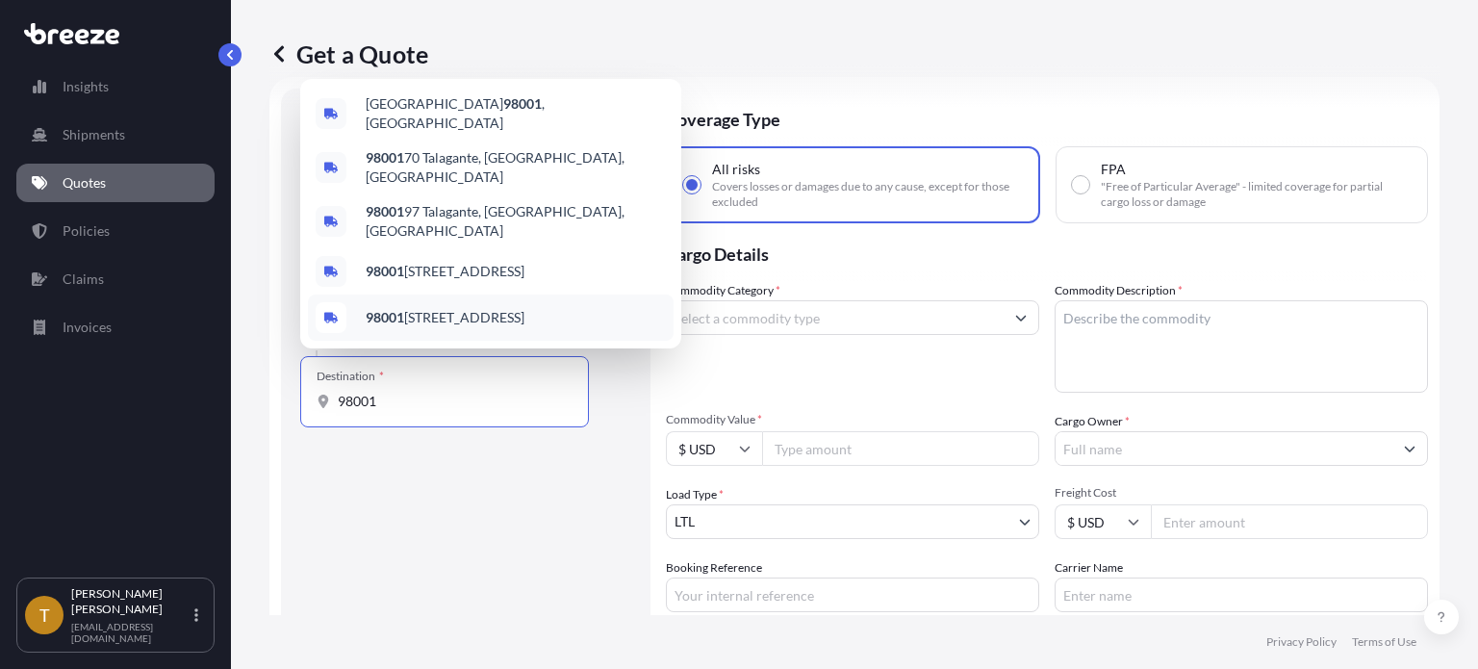
click at [341, 397] on input "98001" at bounding box center [451, 401] width 227 height 19
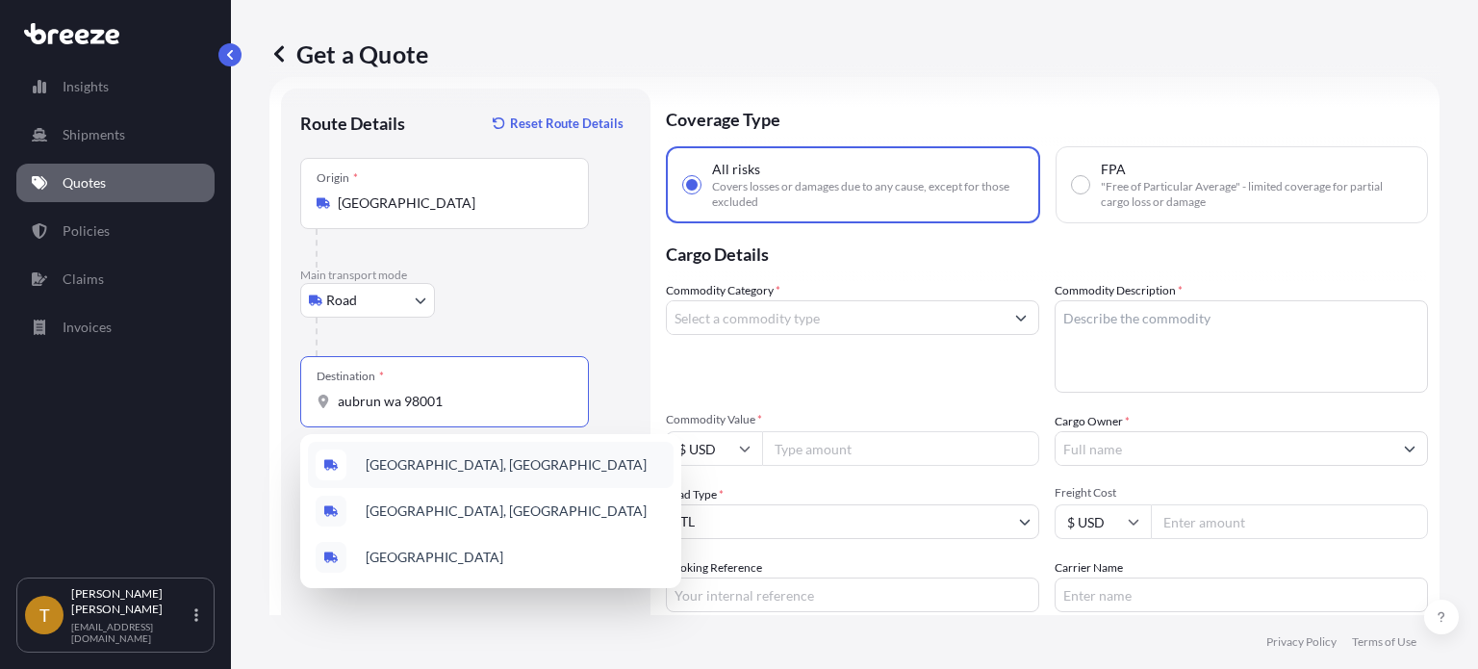
click at [385, 469] on span "[GEOGRAPHIC_DATA], [GEOGRAPHIC_DATA]" at bounding box center [506, 464] width 281 height 19
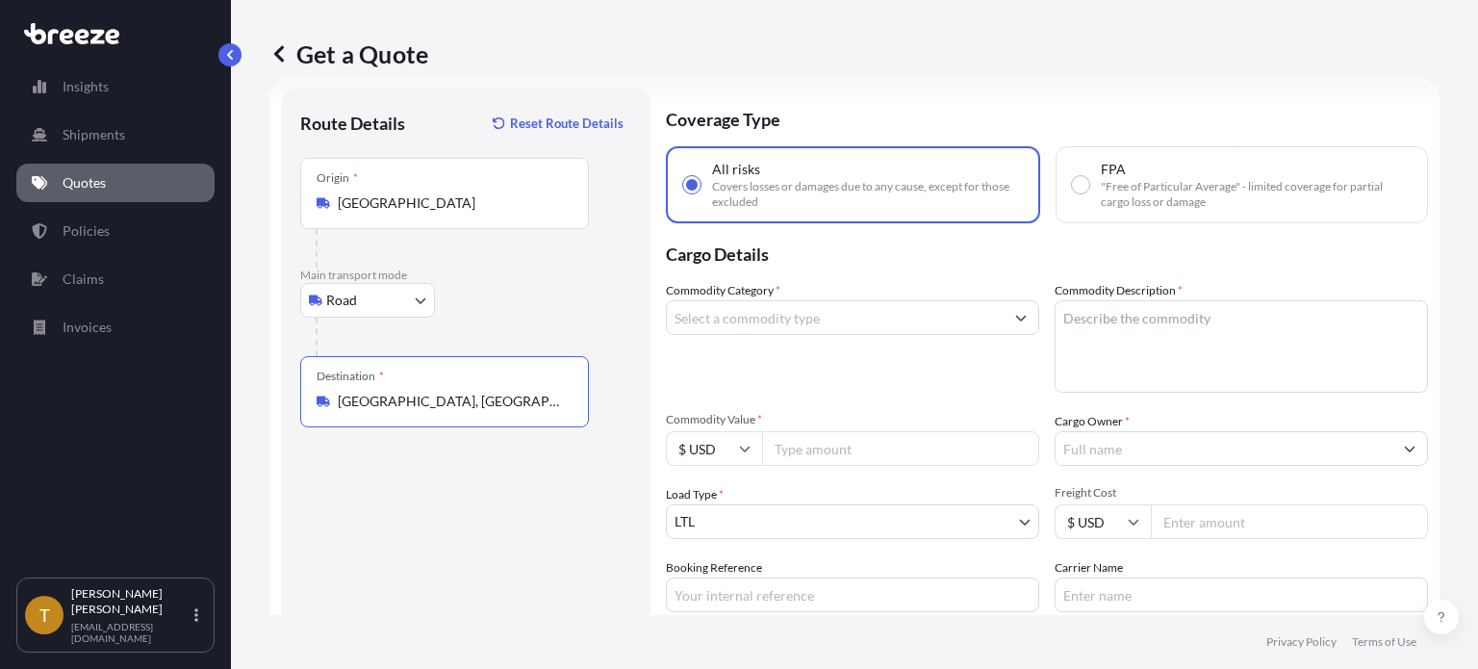
type input "[GEOGRAPHIC_DATA], [GEOGRAPHIC_DATA]"
click at [766, 321] on input "Commodity Category *" at bounding box center [835, 317] width 337 height 35
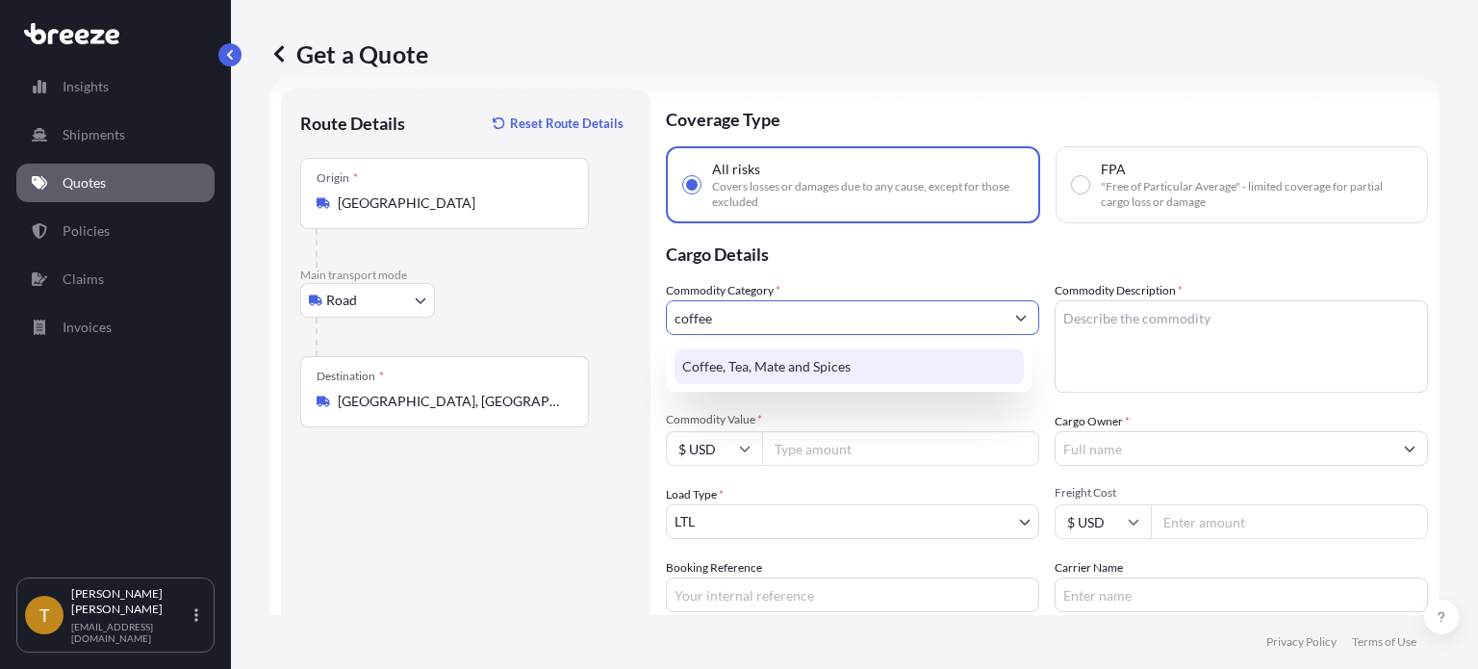
click at [759, 376] on div "Coffee, Tea, Mate and Spices" at bounding box center [848, 366] width 349 height 35
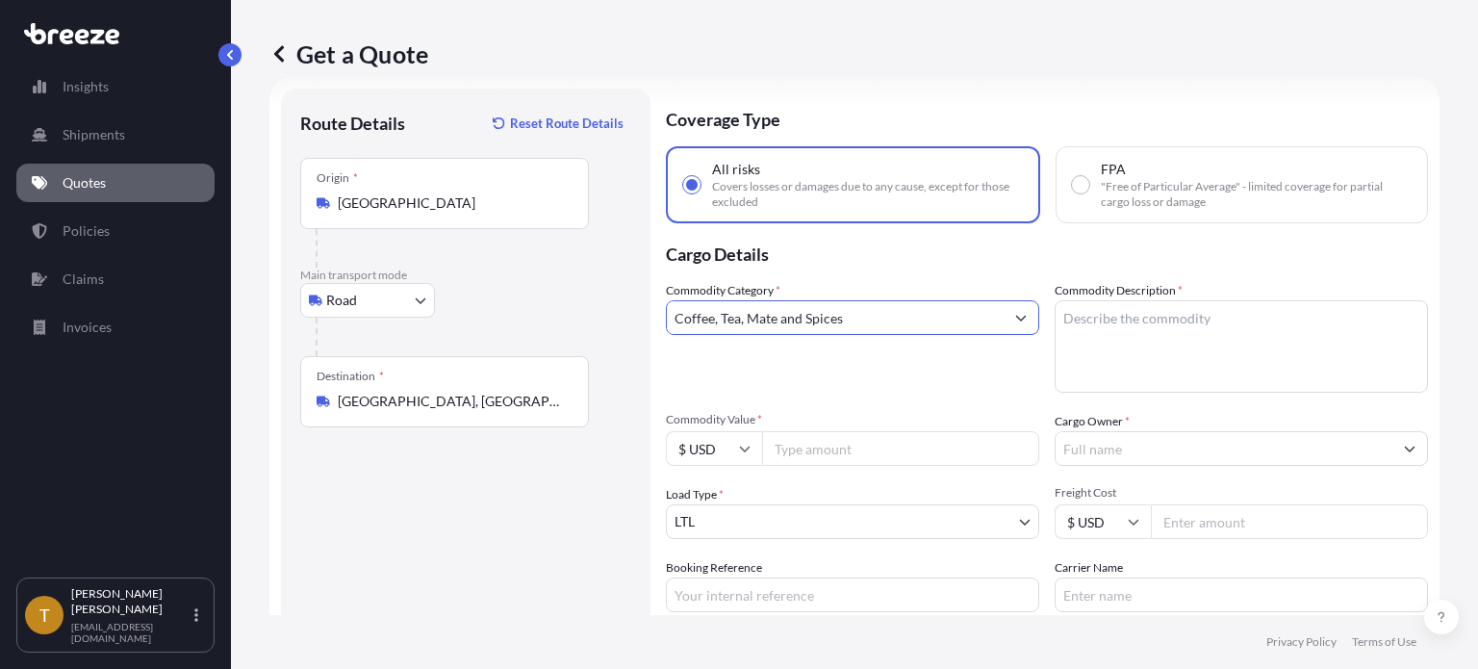
type input "Coffee, Tea, Mate and Spices"
click at [1115, 329] on textarea "Commodity Description *" at bounding box center [1240, 346] width 373 height 92
type textarea "green coffee beans"
click at [813, 456] on input "Commodity Value *" at bounding box center [900, 448] width 277 height 35
type input "162837.00"
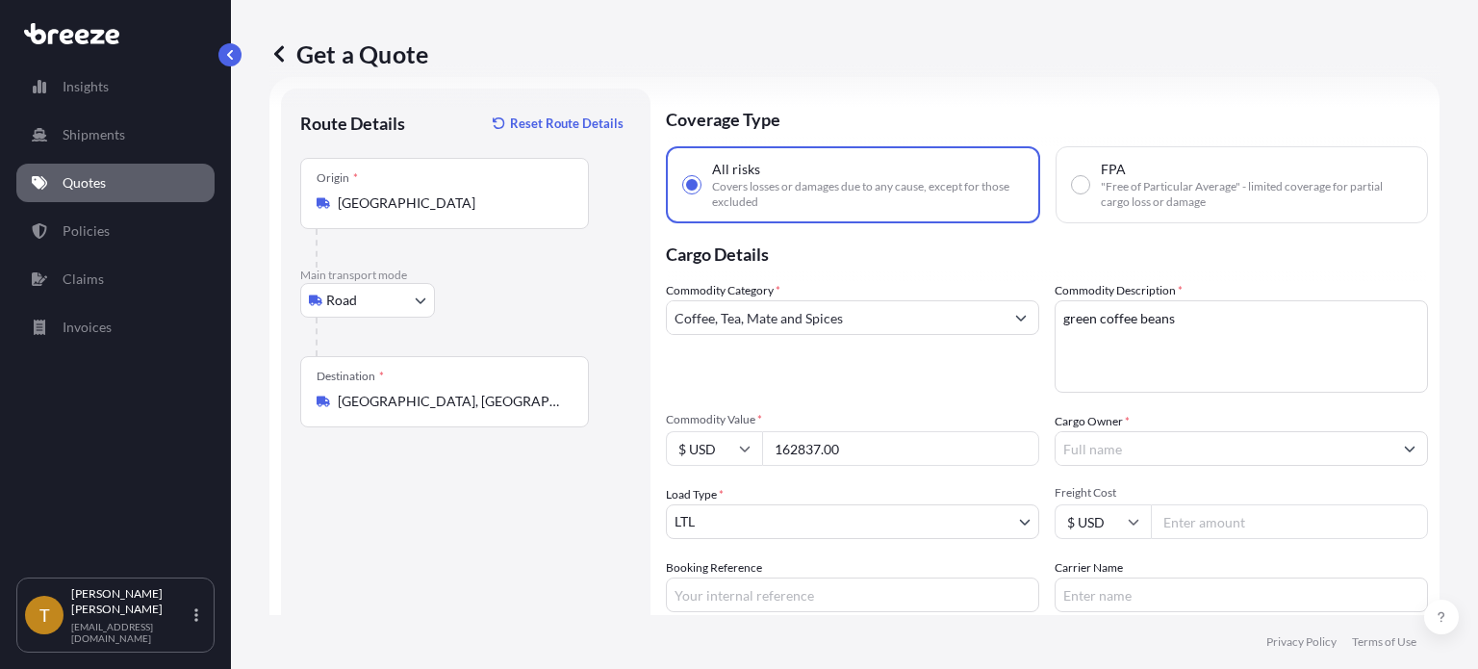
click at [1149, 446] on input "Cargo Owner *" at bounding box center [1223, 448] width 337 height 35
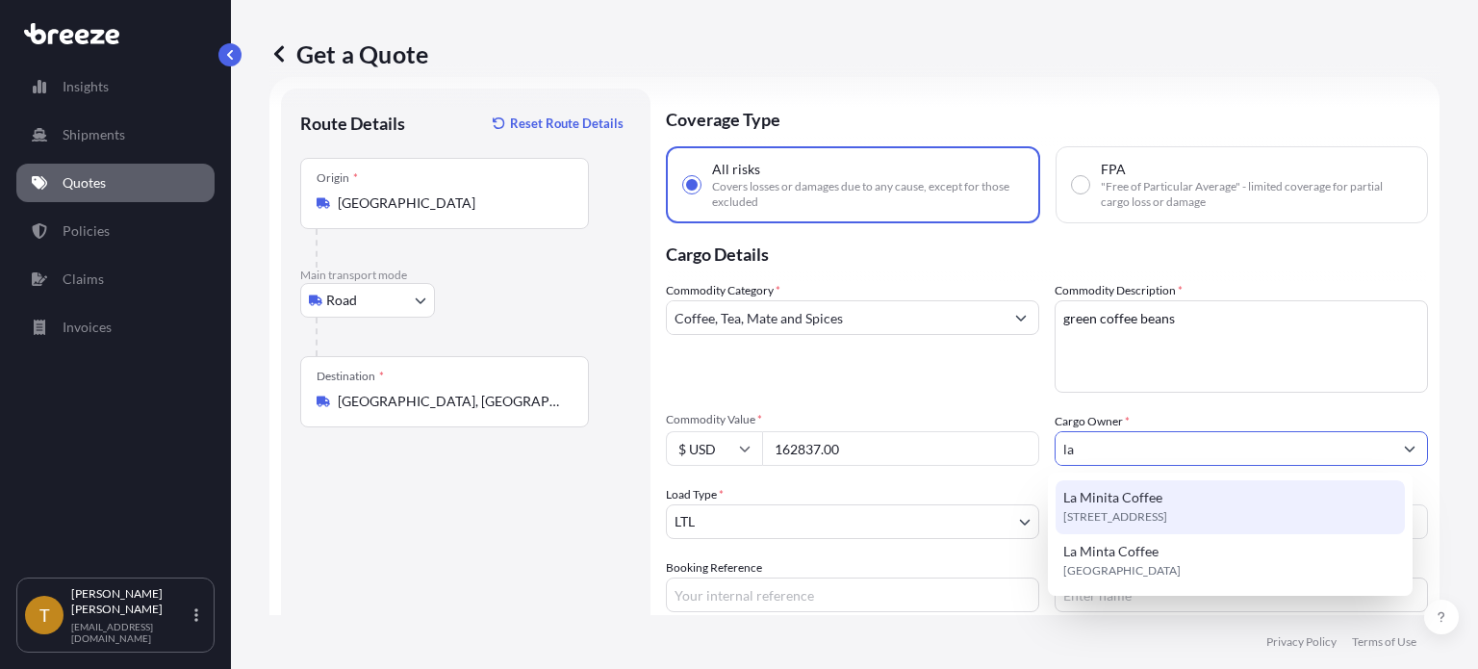
click at [1116, 494] on span "La Minita Coffee" at bounding box center [1112, 497] width 99 height 19
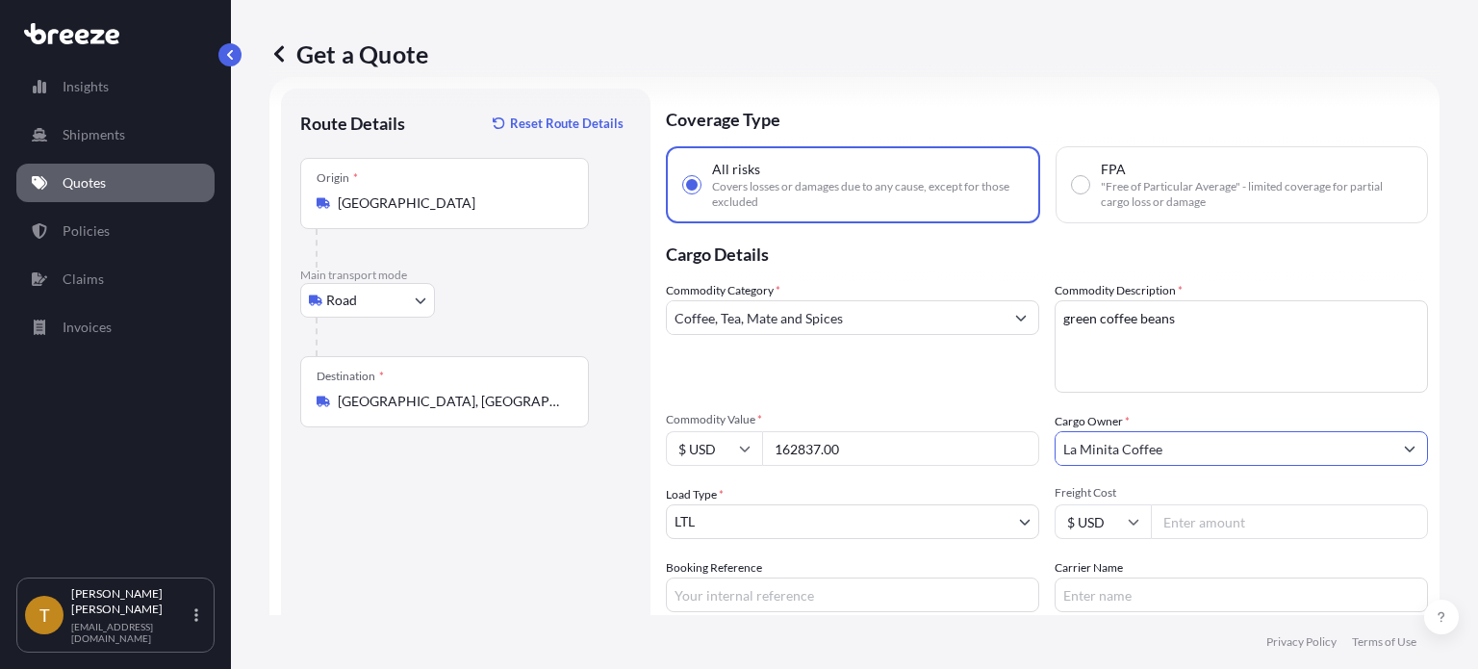
type input "La Minita Coffee"
click at [831, 519] on body "15 options available. 9 options available. 0 options available. 2 options avail…" at bounding box center [739, 406] width 1478 height 813
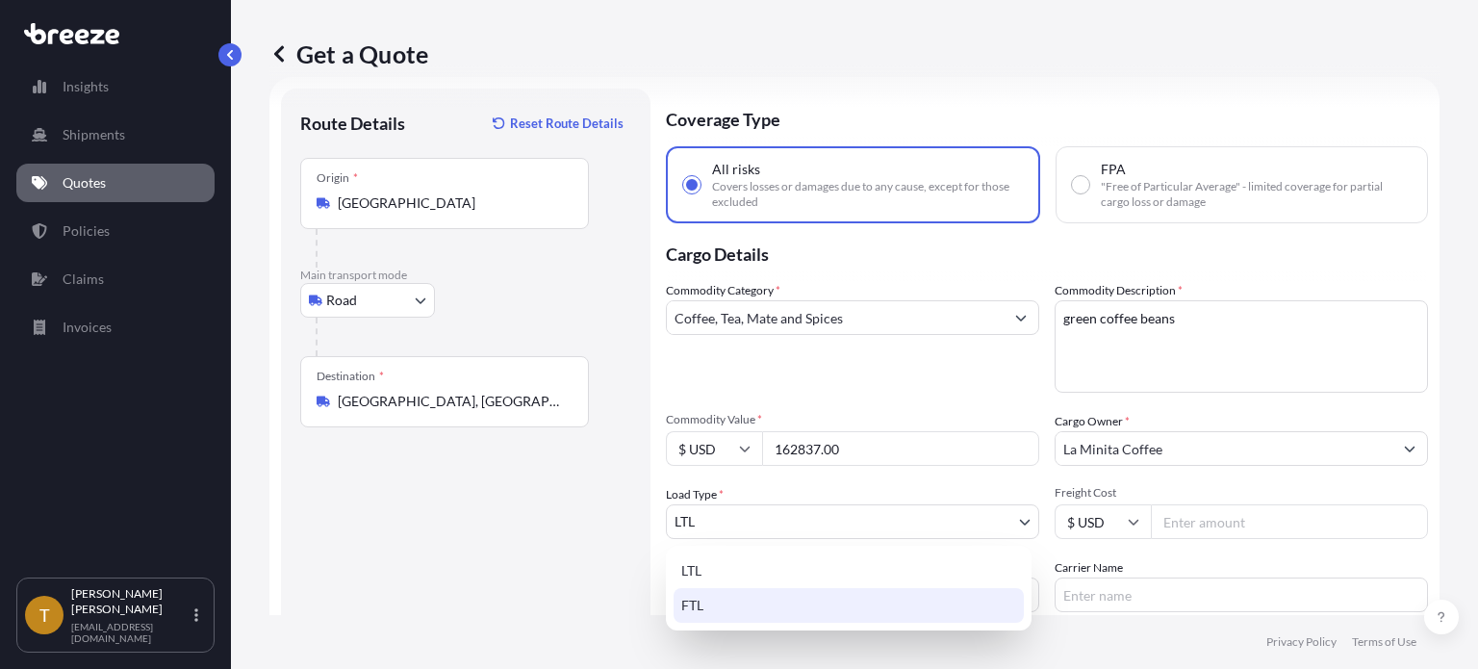
click at [757, 595] on div "FTL" at bounding box center [848, 605] width 350 height 35
select select "2"
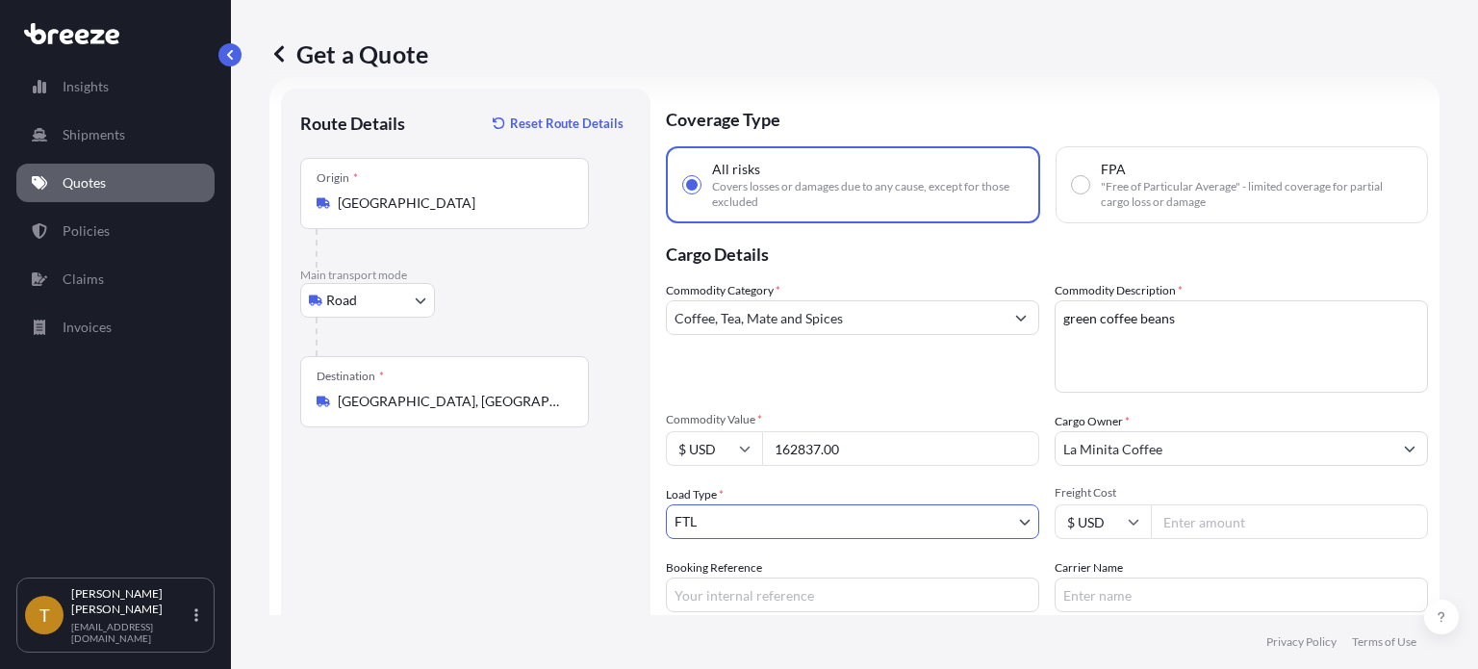
click at [1205, 526] on input "Freight Cost" at bounding box center [1289, 521] width 277 height 35
type input "2900"
click at [771, 590] on input "Booking Reference" at bounding box center [852, 594] width 373 height 35
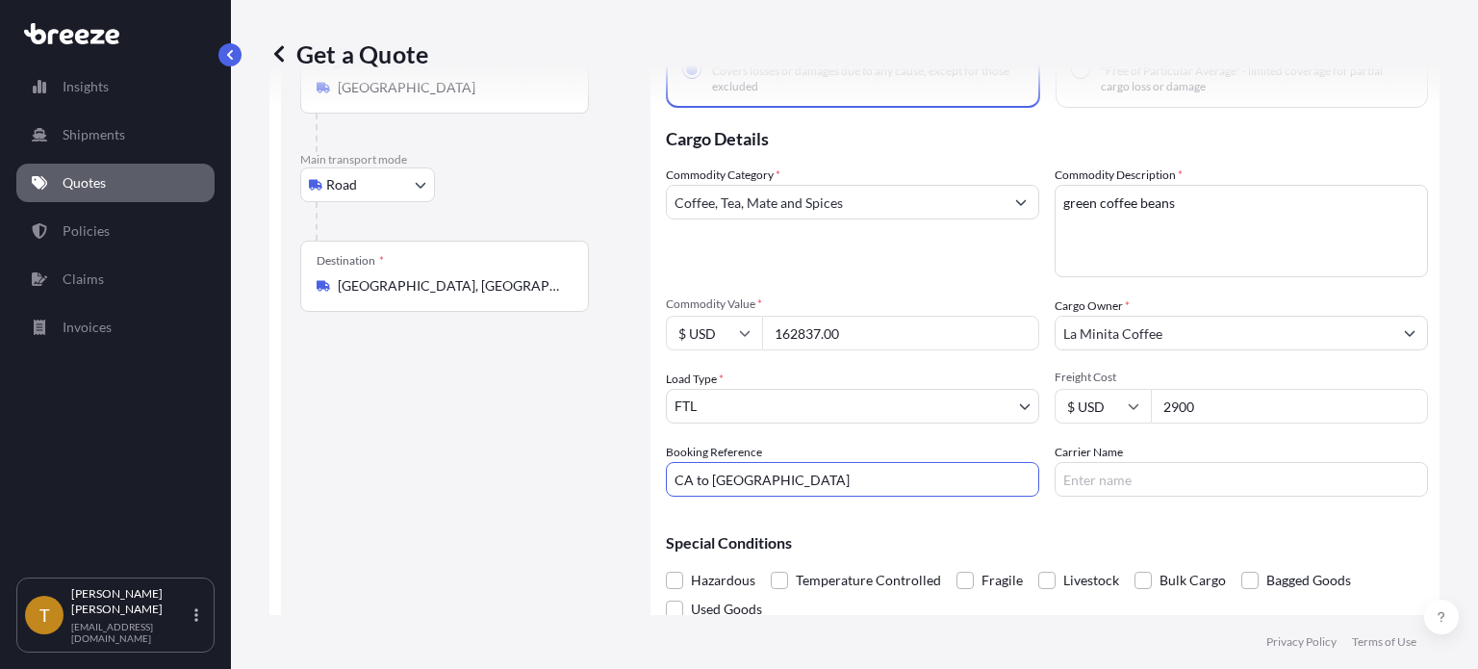
scroll to position [204, 0]
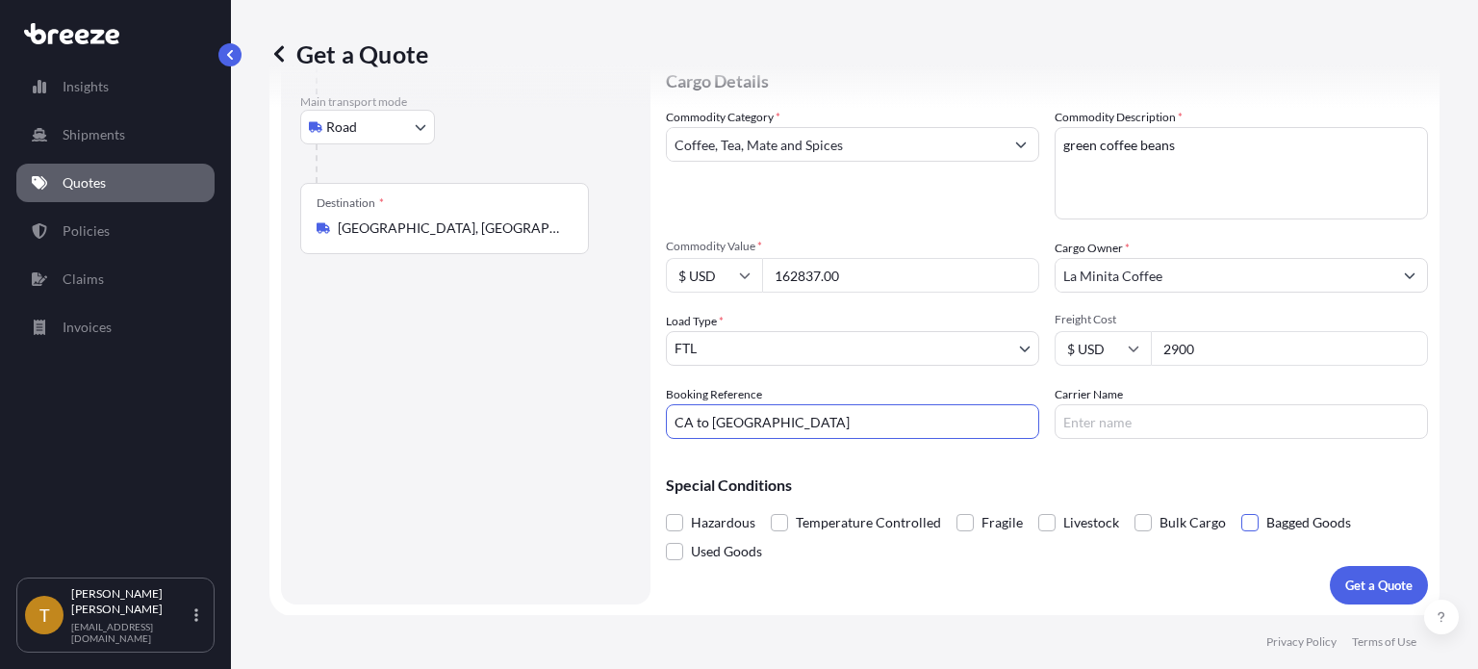
type input "CA to [GEOGRAPHIC_DATA]"
click at [1251, 519] on span at bounding box center [1249, 522] width 17 height 17
click at [1241, 508] on input "Bagged Goods" at bounding box center [1241, 508] width 0 height 0
click at [1353, 576] on p "Get a Quote" at bounding box center [1378, 584] width 67 height 19
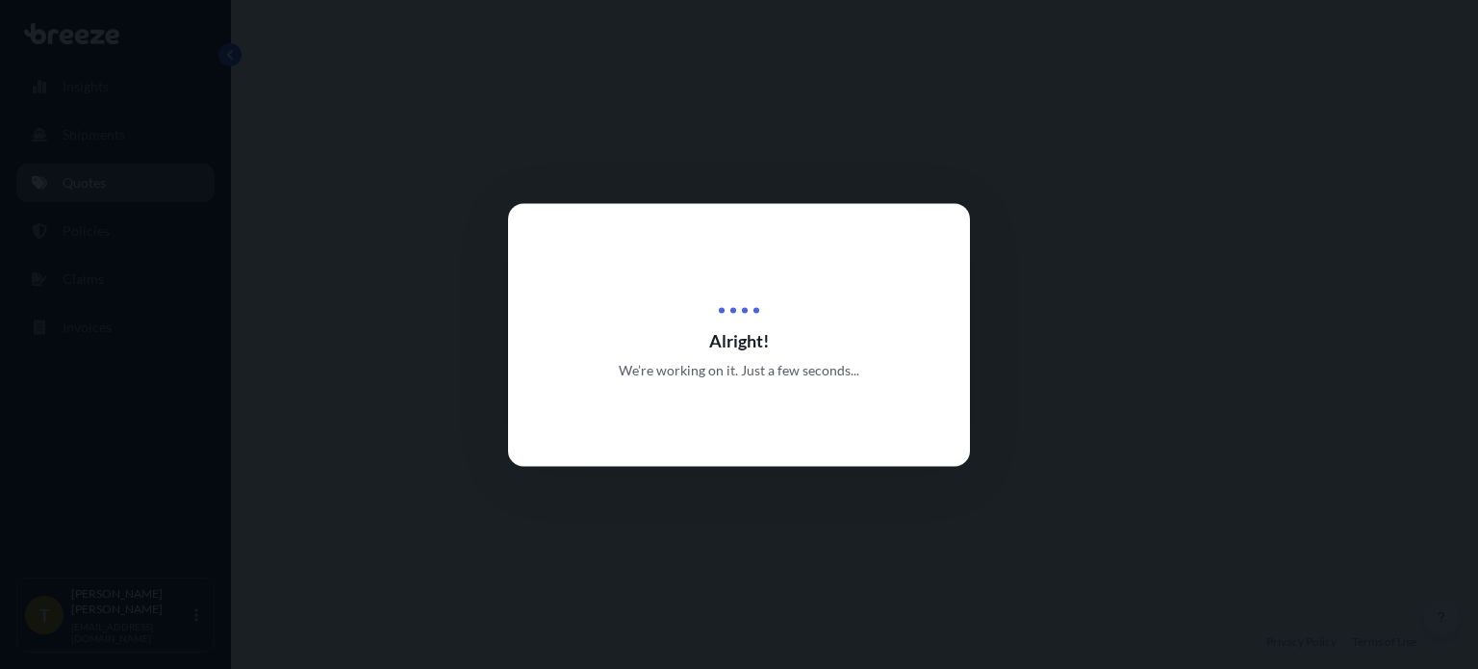
select select "Road"
select select "2"
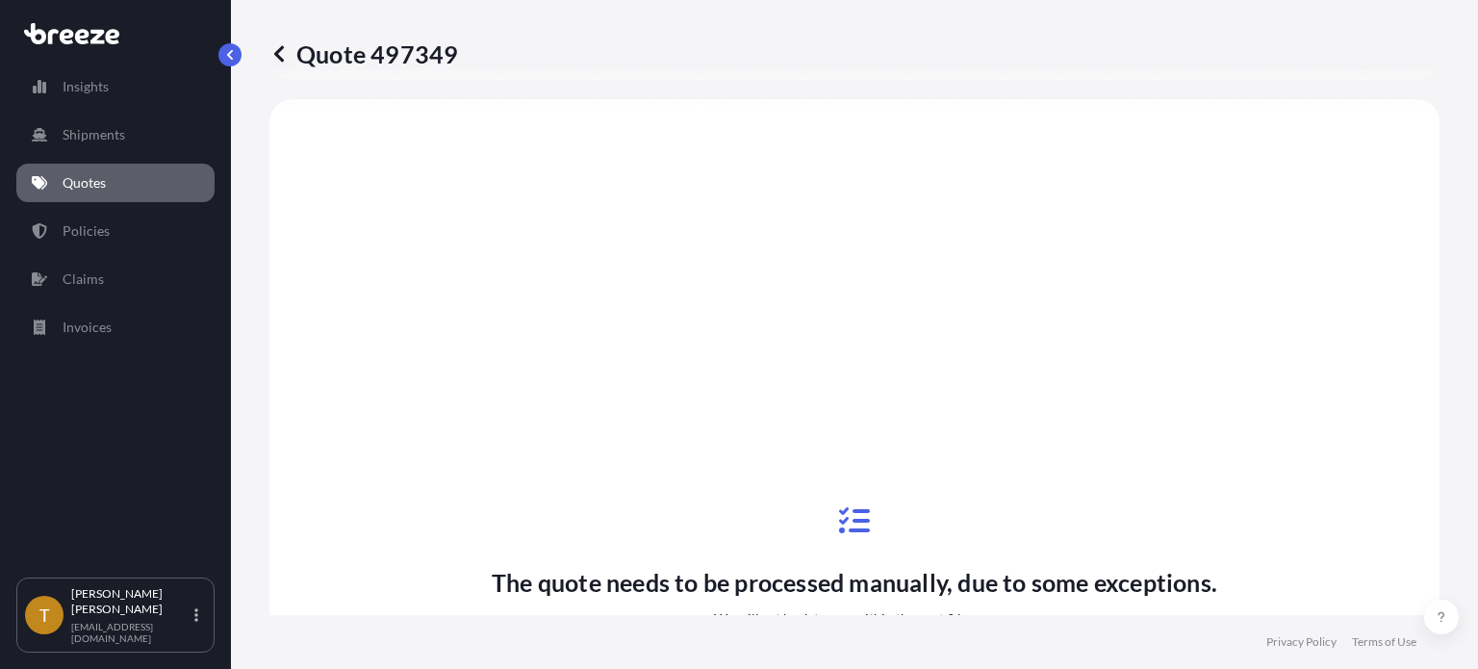
scroll to position [742, 0]
